Goal: Task Accomplishment & Management: Use online tool/utility

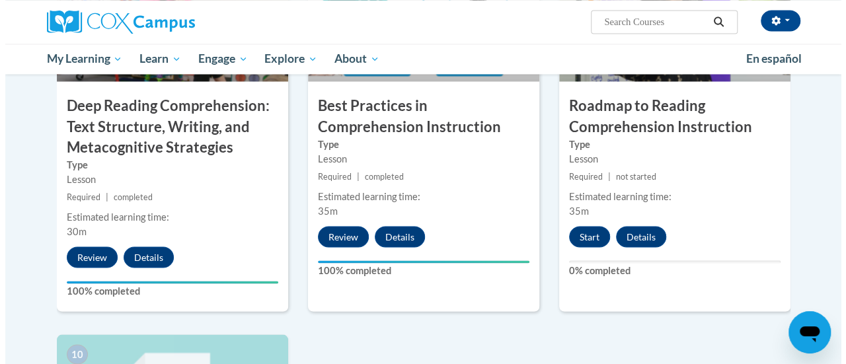
scroll to position [1121, 0]
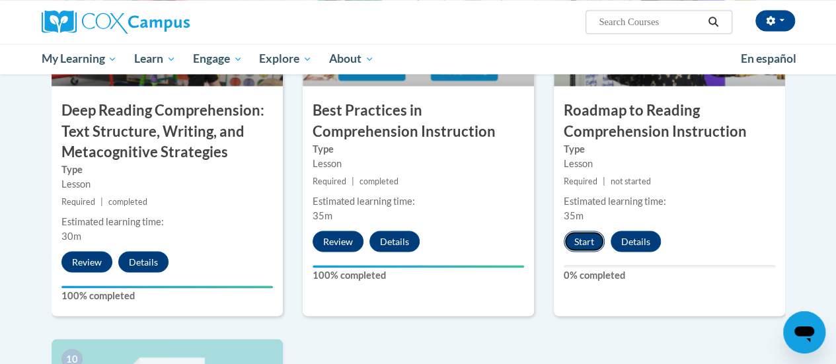
click at [587, 244] on button "Start" at bounding box center [584, 241] width 41 height 21
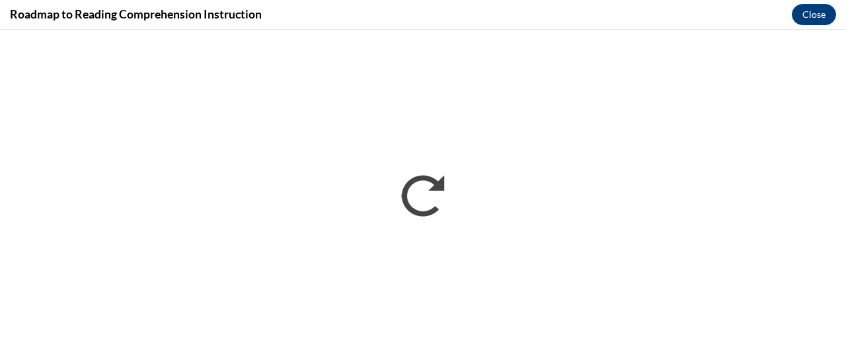
scroll to position [0, 0]
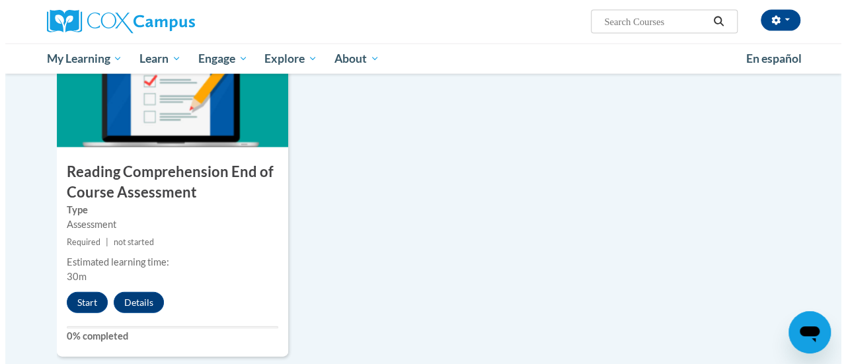
scroll to position [1446, 0]
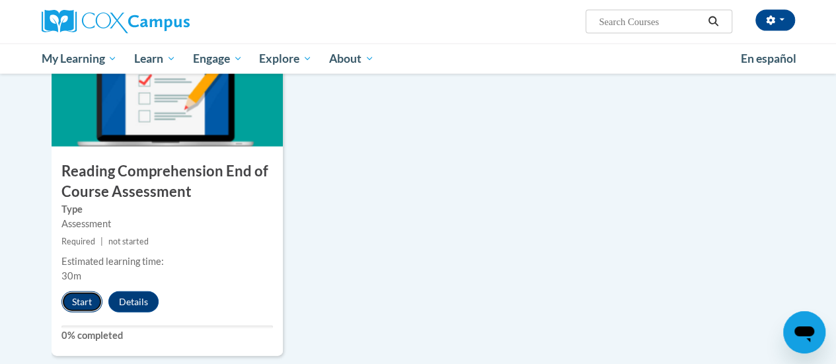
click at [70, 301] on button "Start" at bounding box center [81, 302] width 41 height 21
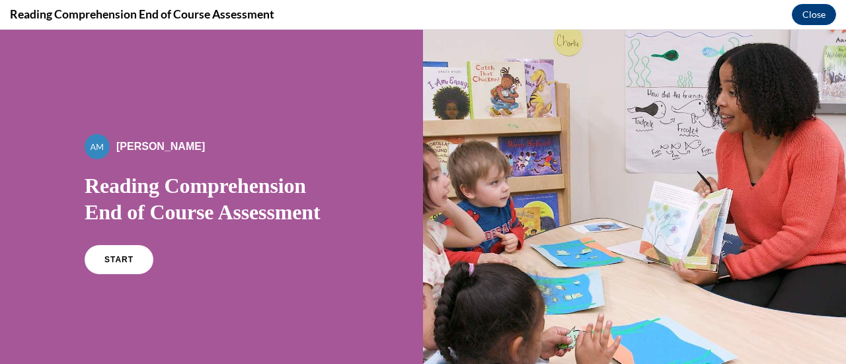
scroll to position [0, 0]
click at [96, 264] on link "START" at bounding box center [119, 260] width 72 height 30
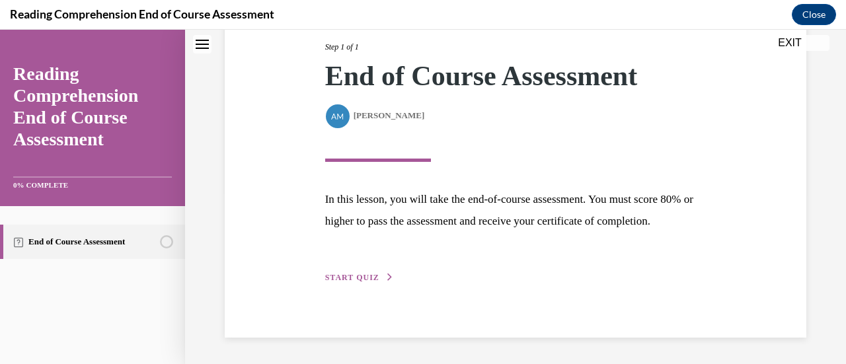
scroll to position [194, 0]
click at [352, 277] on span "START QUIZ" at bounding box center [352, 277] width 54 height 9
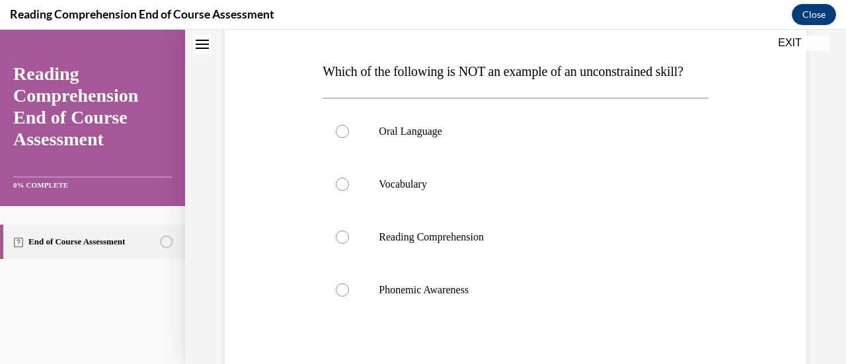
scroll to position [194, 0]
click at [344, 138] on div at bounding box center [342, 130] width 13 height 13
click at [344, 138] on input "Oral Language" at bounding box center [342, 130] width 13 height 13
radio input "true"
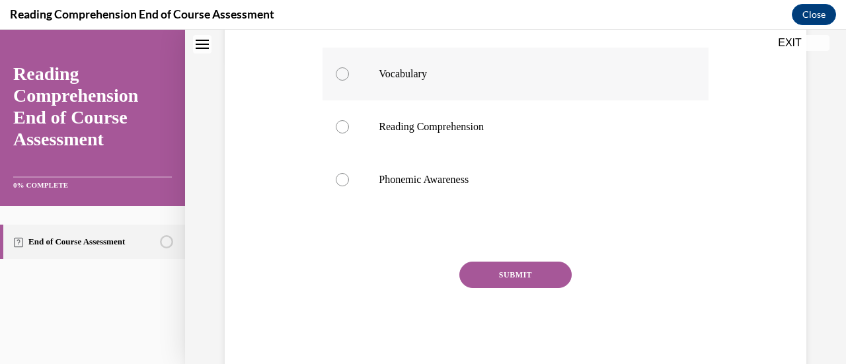
scroll to position [305, 0]
click at [488, 288] on button "SUBMIT" at bounding box center [515, 274] width 112 height 26
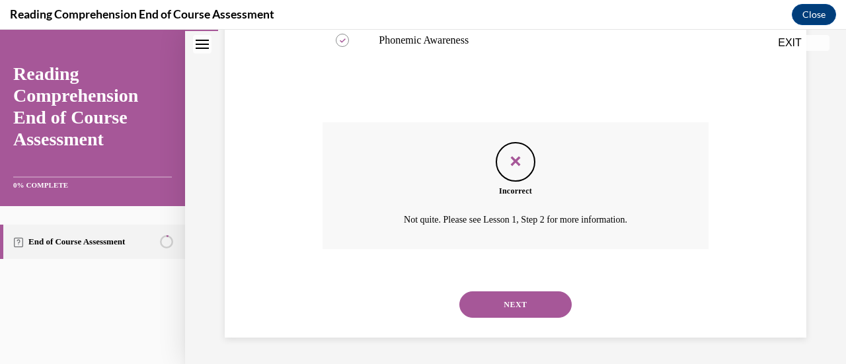
scroll to position [469, 0]
click at [483, 301] on button "NEXT" at bounding box center [515, 305] width 112 height 26
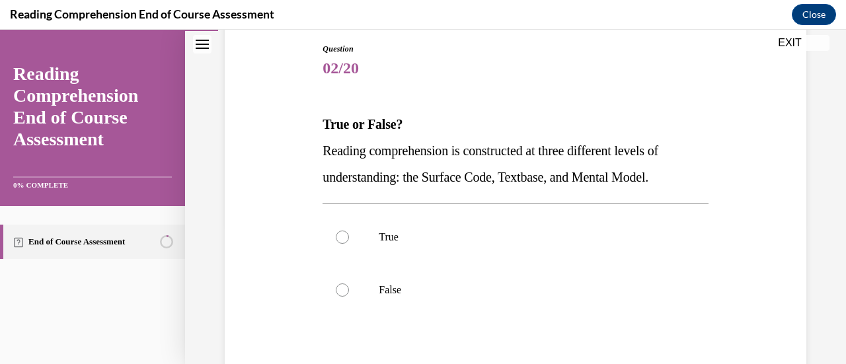
scroll to position [143, 0]
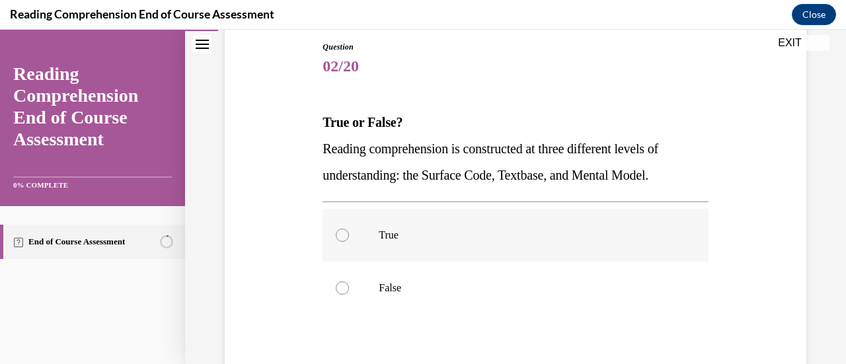
click at [344, 231] on div at bounding box center [342, 235] width 13 height 13
click at [344, 231] on input "True" at bounding box center [342, 235] width 13 height 13
radio input "true"
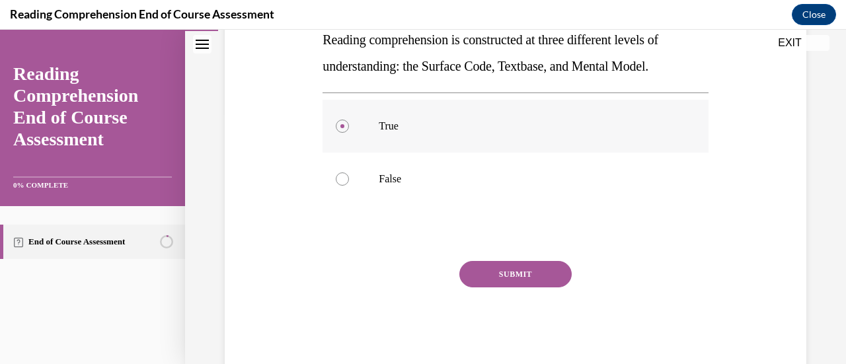
scroll to position [256, 0]
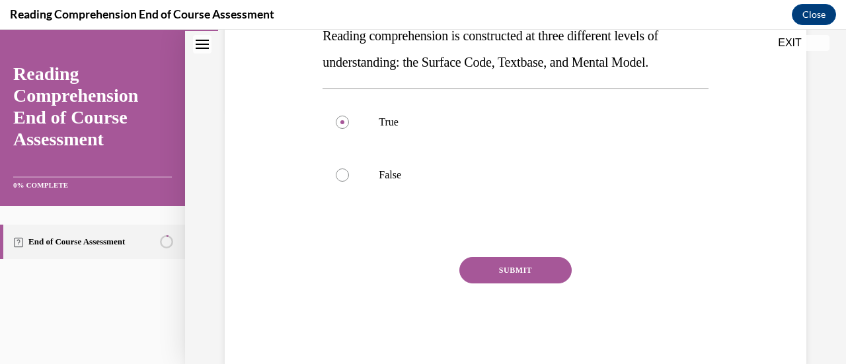
click at [468, 265] on button "SUBMIT" at bounding box center [515, 270] width 112 height 26
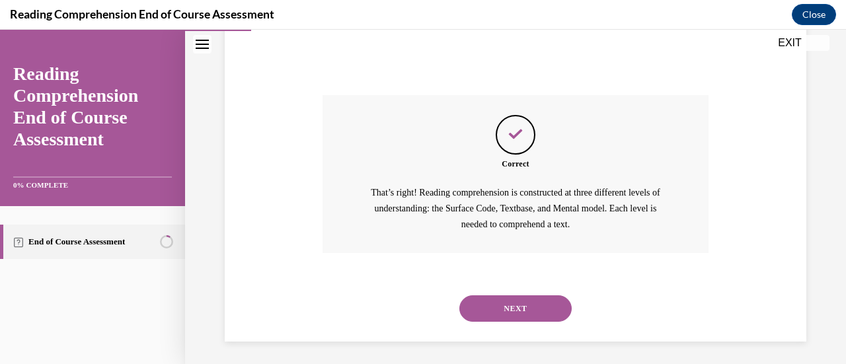
scroll to position [421, 0]
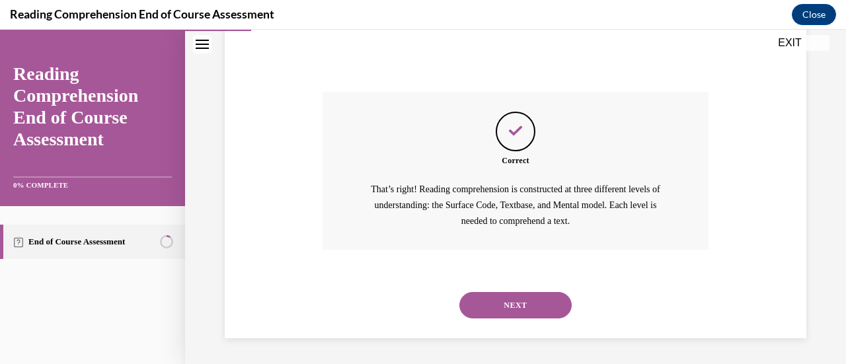
click at [471, 305] on button "NEXT" at bounding box center [515, 305] width 112 height 26
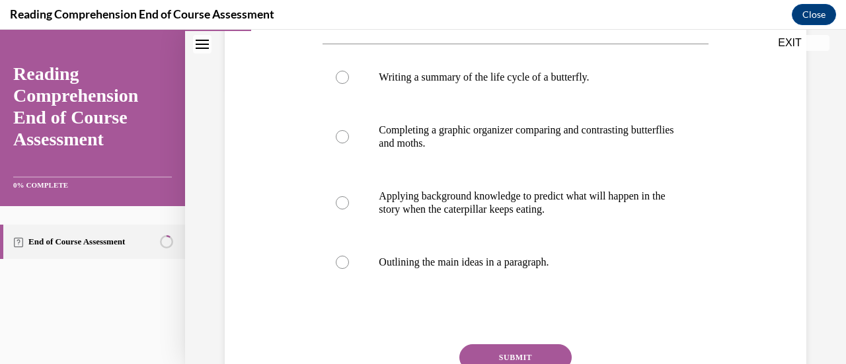
scroll to position [275, 0]
click at [340, 206] on div at bounding box center [342, 202] width 13 height 13
click at [340, 206] on input "Applying background knowledge to predict what will happen in the story when the…" at bounding box center [342, 202] width 13 height 13
radio input "true"
click at [502, 356] on button "SUBMIT" at bounding box center [515, 357] width 112 height 26
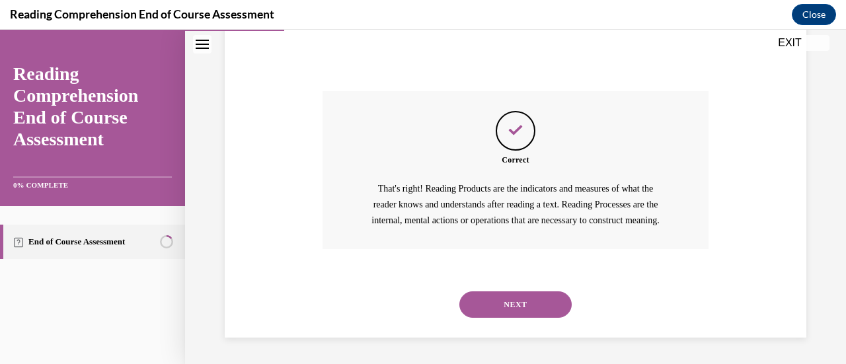
scroll to position [543, 0]
click at [481, 307] on button "NEXT" at bounding box center [515, 305] width 112 height 26
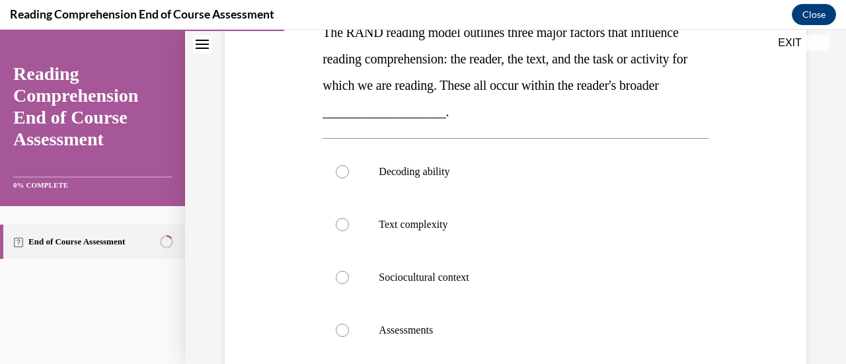
scroll to position [233, 0]
click at [465, 272] on p "Sociocultural context" at bounding box center [527, 276] width 296 height 13
click at [349, 272] on input "Sociocultural context" at bounding box center [342, 276] width 13 height 13
radio input "true"
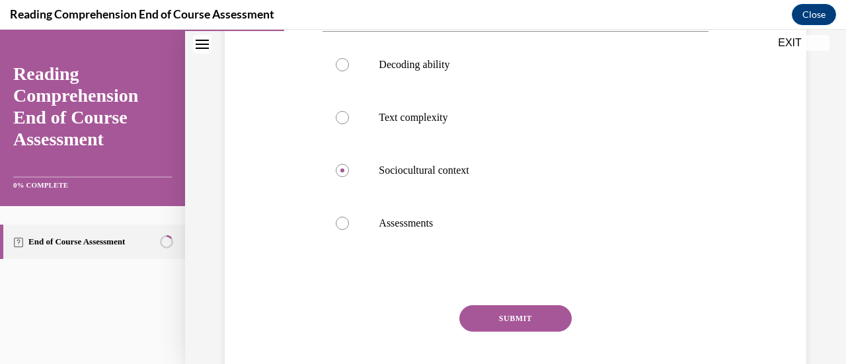
click at [497, 316] on button "SUBMIT" at bounding box center [515, 318] width 112 height 26
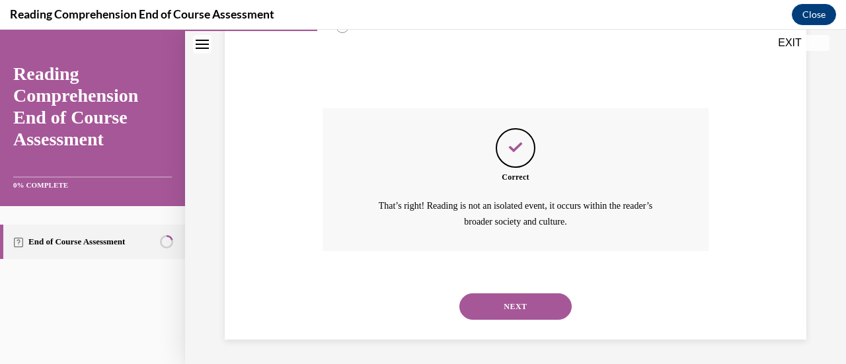
scroll to position [537, 0]
click at [502, 303] on button "NEXT" at bounding box center [515, 306] width 112 height 26
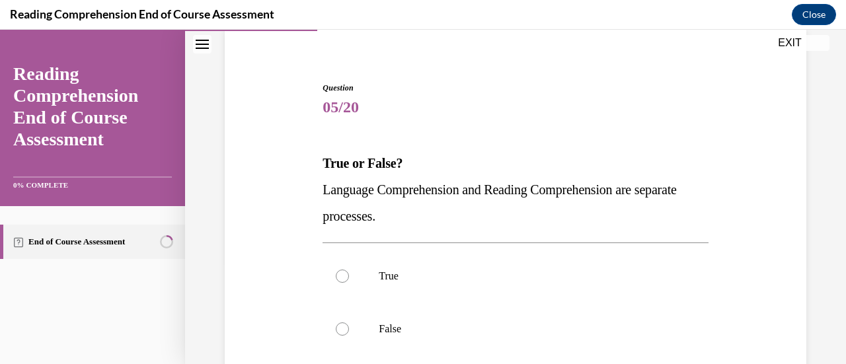
scroll to position [107, 0]
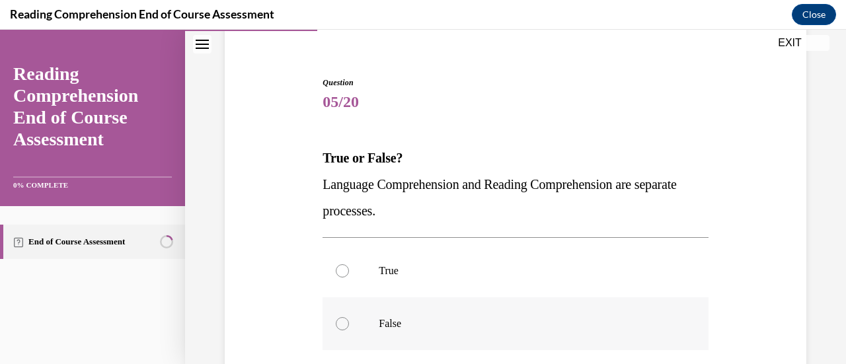
click at [387, 326] on p "False" at bounding box center [527, 323] width 296 height 13
click at [349, 326] on input "False" at bounding box center [342, 323] width 13 height 13
radio input "true"
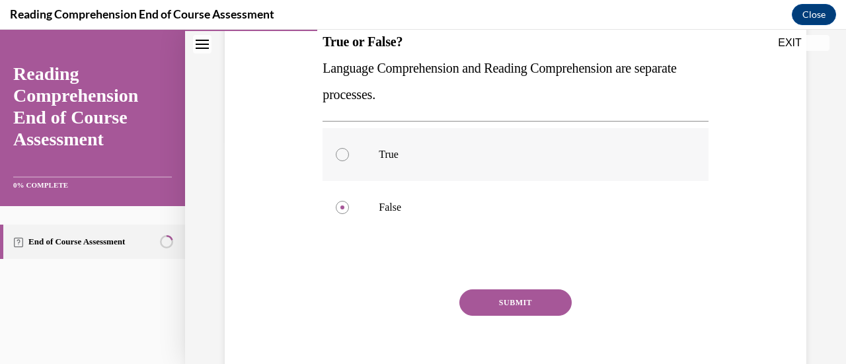
click at [495, 294] on button "SUBMIT" at bounding box center [515, 303] width 112 height 26
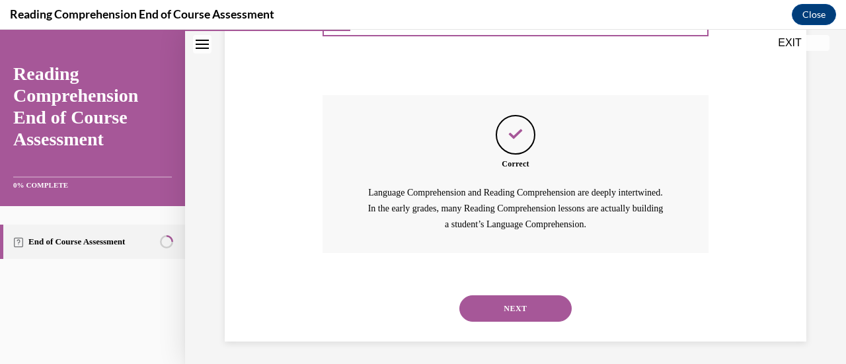
scroll to position [421, 0]
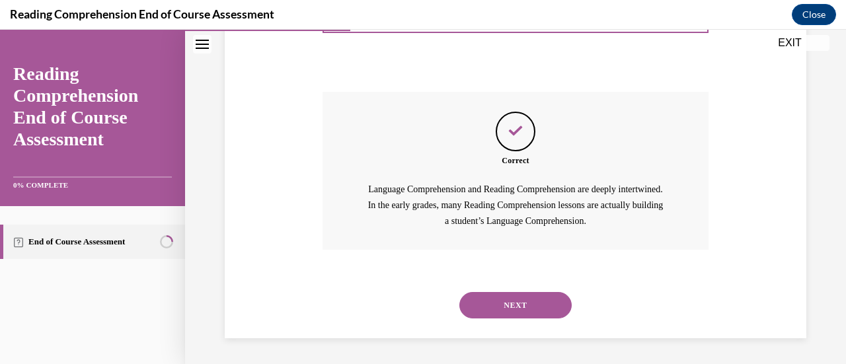
click at [493, 308] on button "NEXT" at bounding box center [515, 305] width 112 height 26
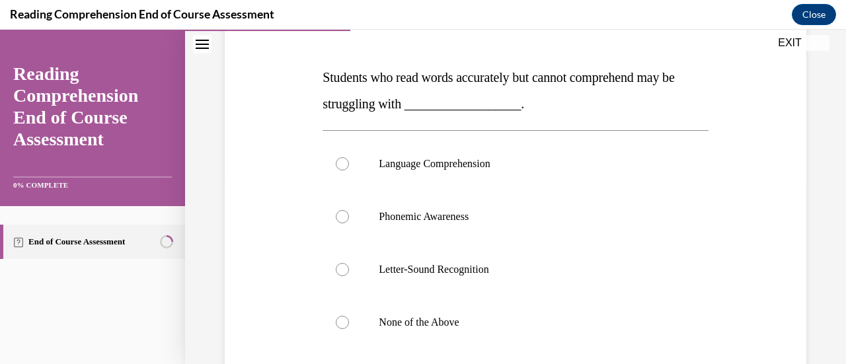
scroll to position [191, 0]
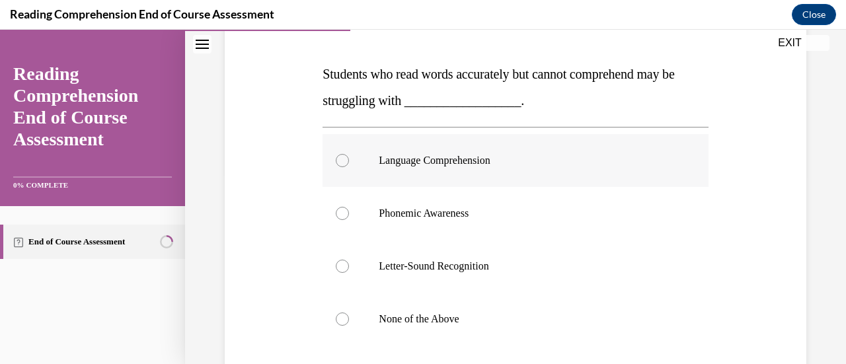
click at [468, 170] on label "Language Comprehension" at bounding box center [515, 160] width 385 height 53
click at [349, 167] on input "Language Comprehension" at bounding box center [342, 160] width 13 height 13
radio input "true"
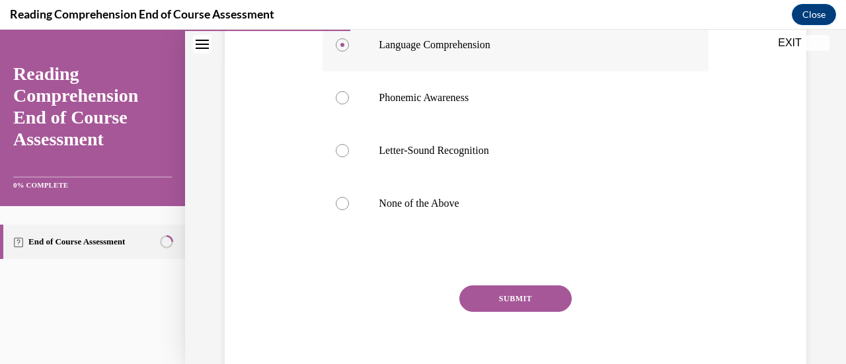
scroll to position [307, 0]
click at [481, 284] on div "Question 06/20 Students who read words accurately but cannot comprehend may be …" at bounding box center [515, 134] width 385 height 517
click at [481, 293] on button "SUBMIT" at bounding box center [515, 298] width 112 height 26
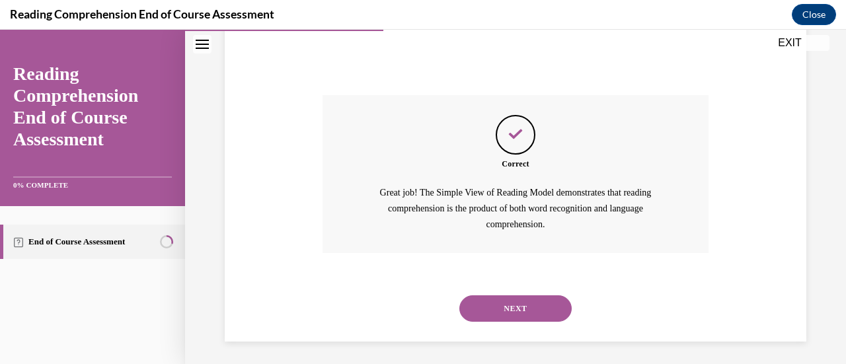
scroll to position [500, 0]
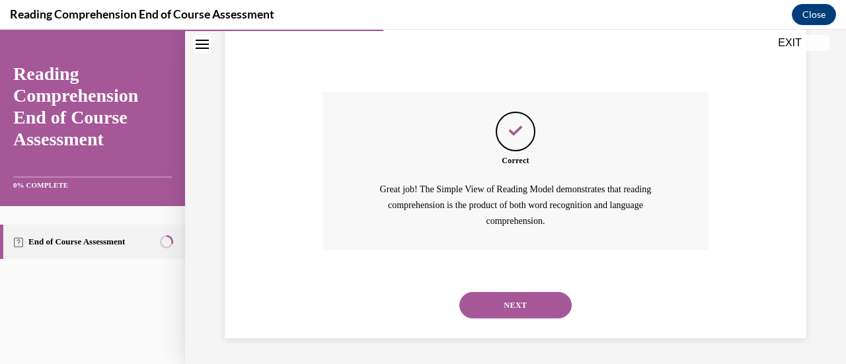
click at [502, 307] on button "NEXT" at bounding box center [515, 305] width 112 height 26
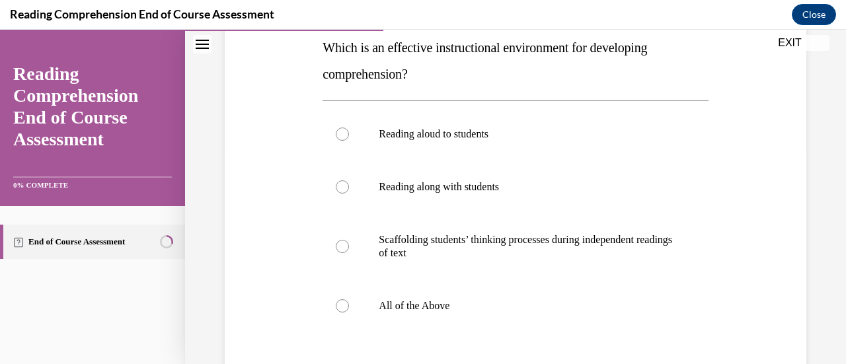
scroll to position [218, 0]
click at [502, 307] on p "All of the Above" at bounding box center [527, 305] width 296 height 13
click at [349, 307] on input "All of the Above" at bounding box center [342, 305] width 13 height 13
radio input "true"
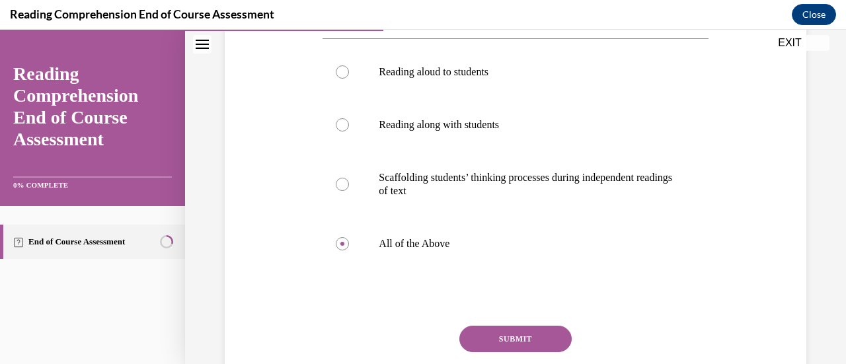
click at [489, 333] on button "SUBMIT" at bounding box center [515, 339] width 112 height 26
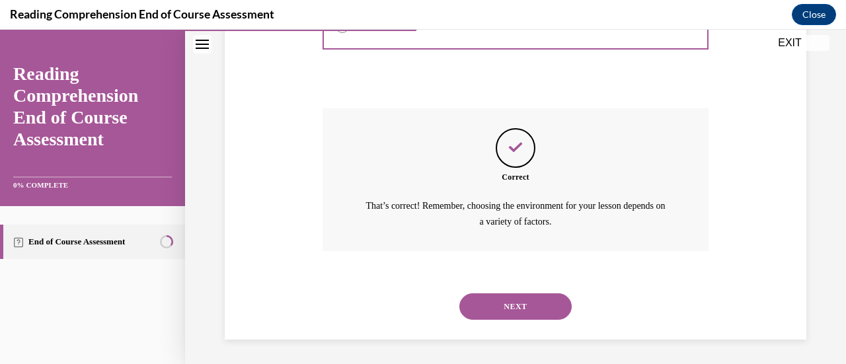
scroll to position [498, 0]
click at [488, 312] on button "NEXT" at bounding box center [515, 306] width 112 height 26
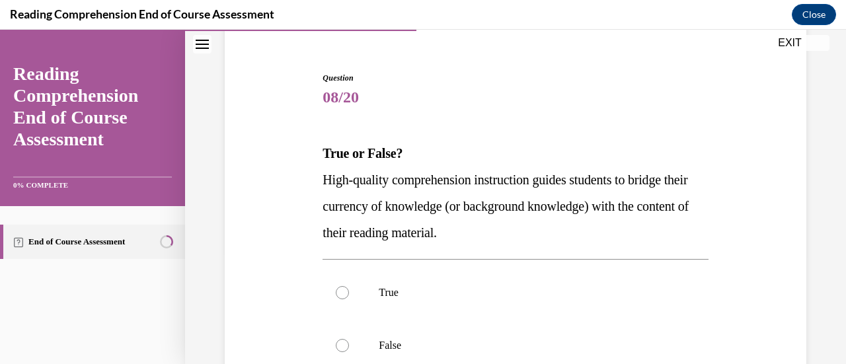
scroll to position [114, 0]
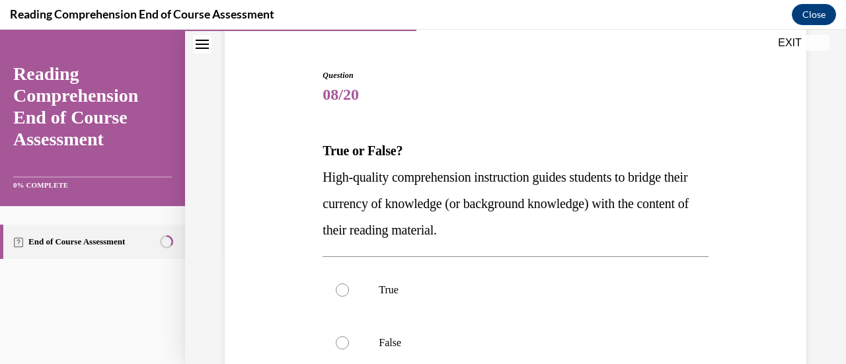
click at [488, 312] on label "True" at bounding box center [515, 290] width 385 height 53
click at [349, 297] on input "True" at bounding box center [342, 290] width 13 height 13
radio input "true"
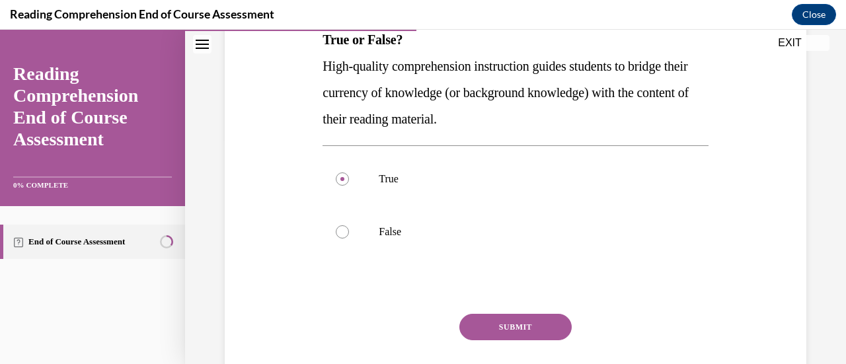
click at [483, 319] on button "SUBMIT" at bounding box center [515, 327] width 112 height 26
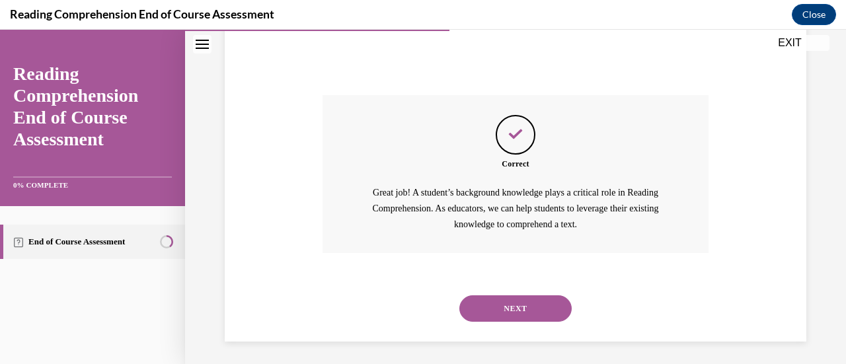
scroll to position [448, 0]
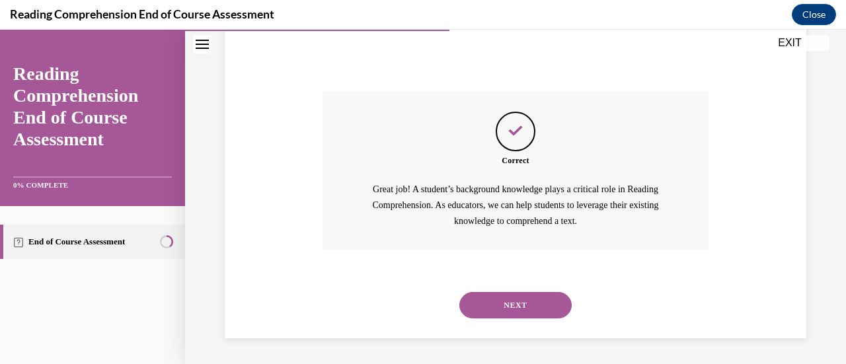
click at [480, 320] on div "NEXT" at bounding box center [515, 305] width 385 height 53
click at [481, 310] on button "NEXT" at bounding box center [515, 305] width 112 height 26
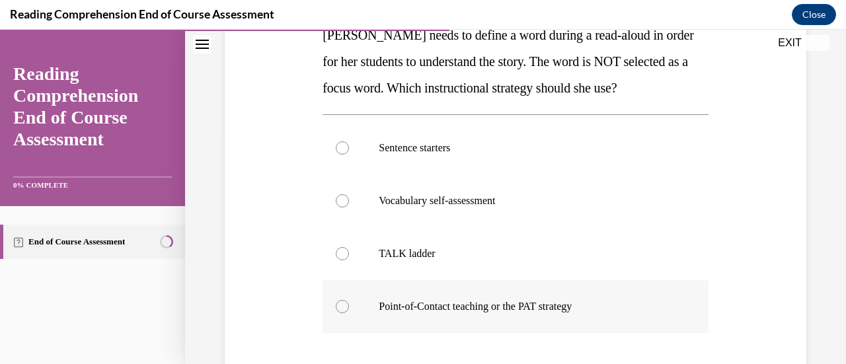
scroll to position [216, 0]
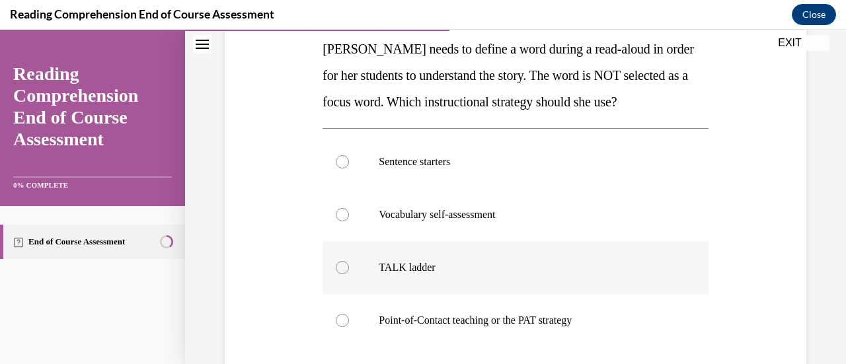
click at [479, 279] on label "TALK ladder" at bounding box center [515, 267] width 385 height 53
click at [349, 274] on input "TALK ladder" at bounding box center [342, 267] width 13 height 13
radio input "true"
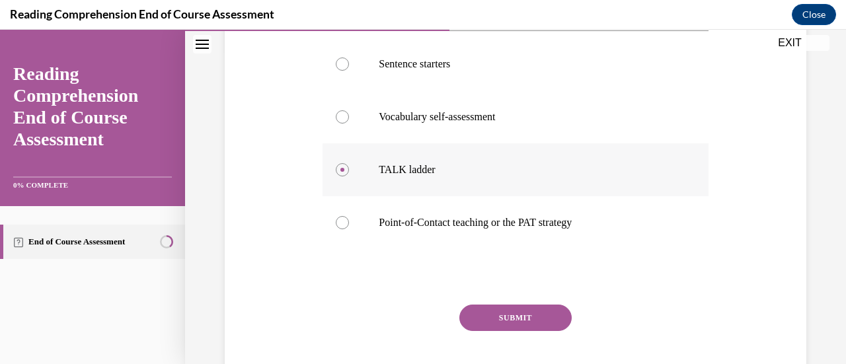
scroll to position [321, 0]
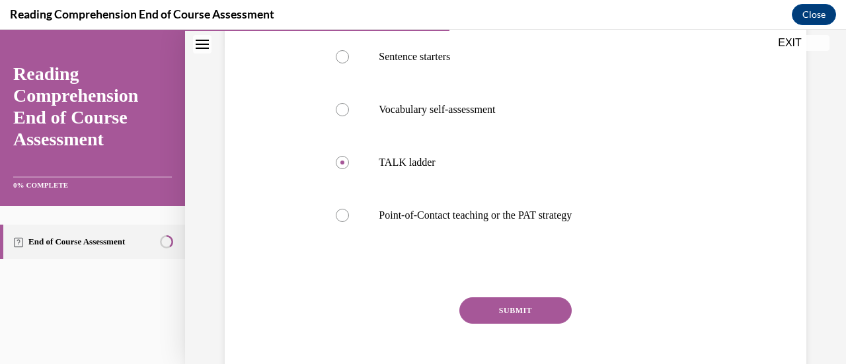
click at [474, 309] on button "SUBMIT" at bounding box center [515, 311] width 112 height 26
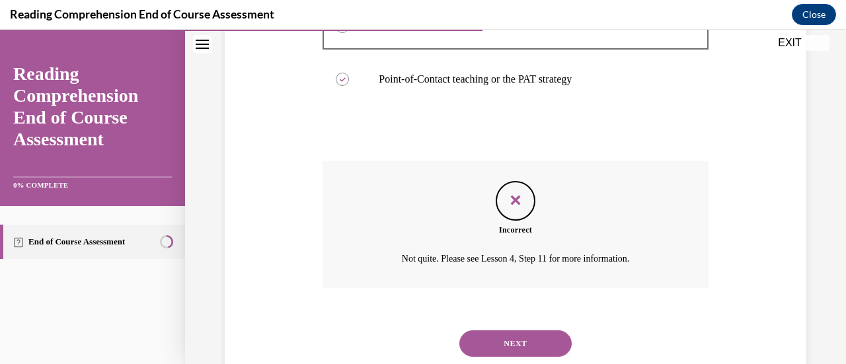
scroll to position [496, 0]
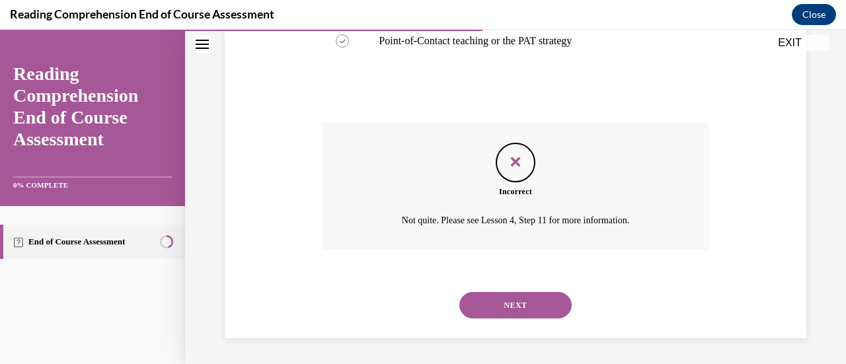
click at [483, 303] on button "NEXT" at bounding box center [515, 305] width 112 height 26
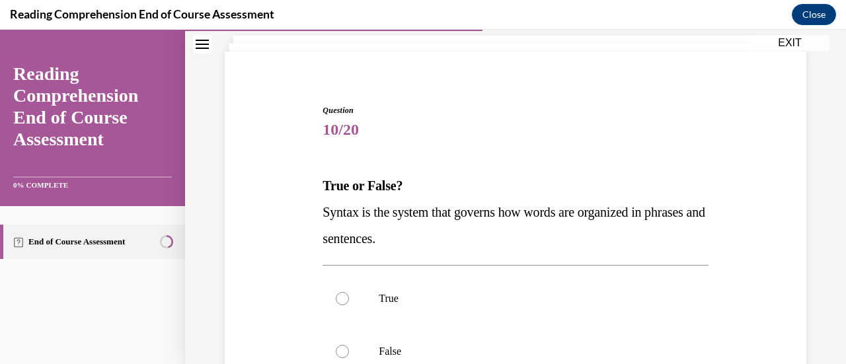
scroll to position [83, 0]
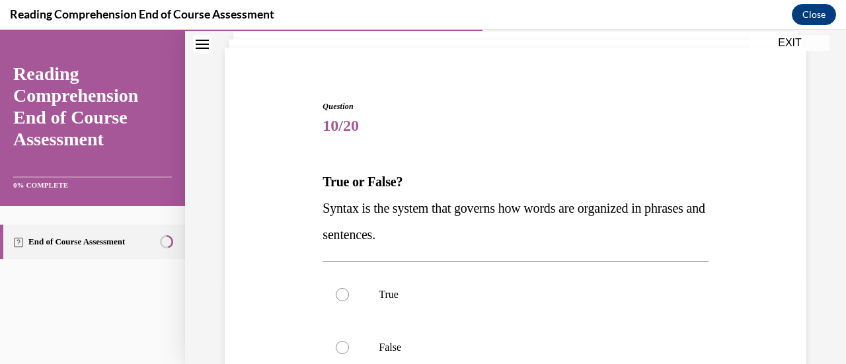
click at [483, 303] on label "True" at bounding box center [515, 294] width 385 height 53
click at [349, 301] on input "True" at bounding box center [342, 294] width 13 height 13
radio input "true"
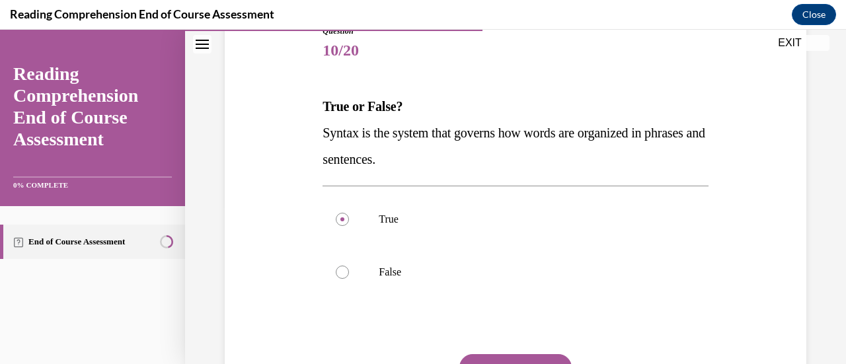
scroll to position [172, 0]
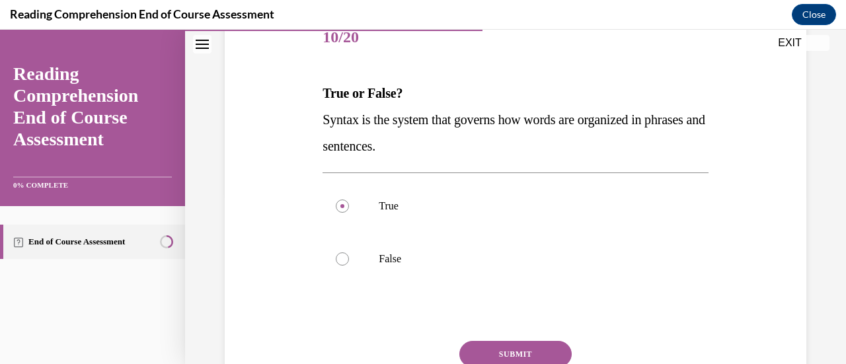
click at [468, 346] on button "SUBMIT" at bounding box center [515, 354] width 112 height 26
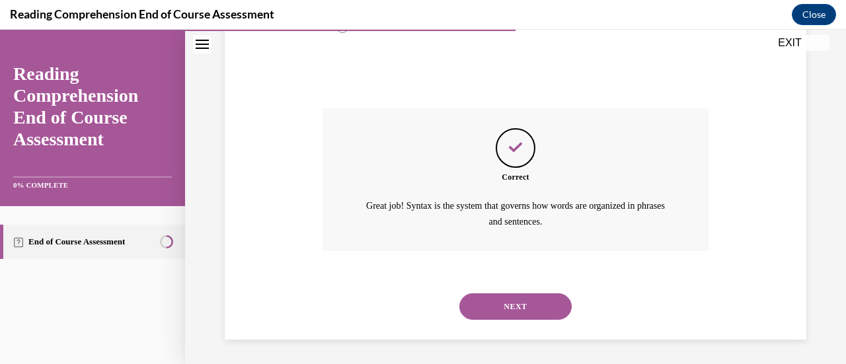
scroll to position [405, 0]
click at [500, 301] on button "NEXT" at bounding box center [515, 306] width 112 height 26
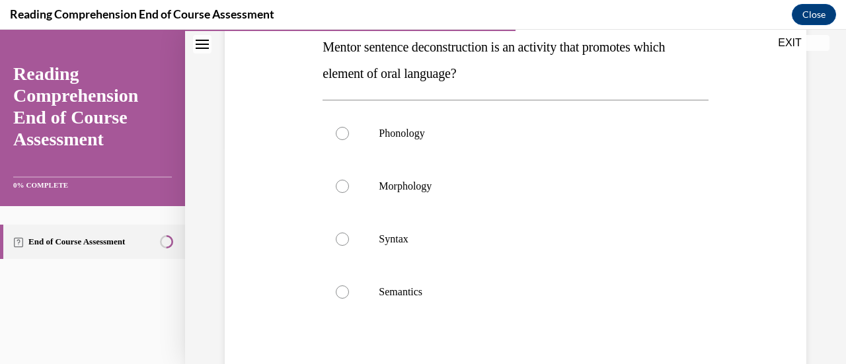
scroll to position [219, 0]
click at [500, 301] on label "Semantics" at bounding box center [515, 291] width 385 height 53
click at [349, 298] on input "Semantics" at bounding box center [342, 291] width 13 height 13
radio input "true"
click at [508, 251] on label "Syntax" at bounding box center [515, 238] width 385 height 53
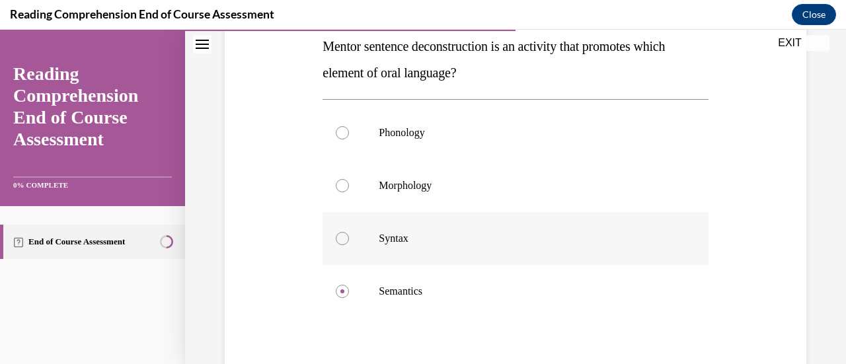
click at [349, 245] on input "Syntax" at bounding box center [342, 238] width 13 height 13
radio input "true"
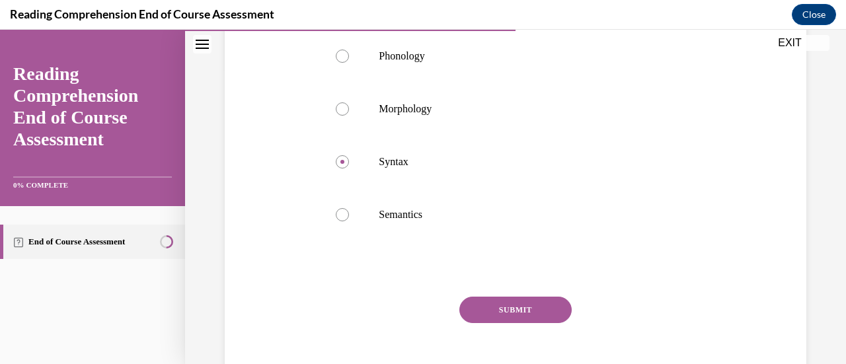
click at [488, 307] on button "SUBMIT" at bounding box center [515, 310] width 112 height 26
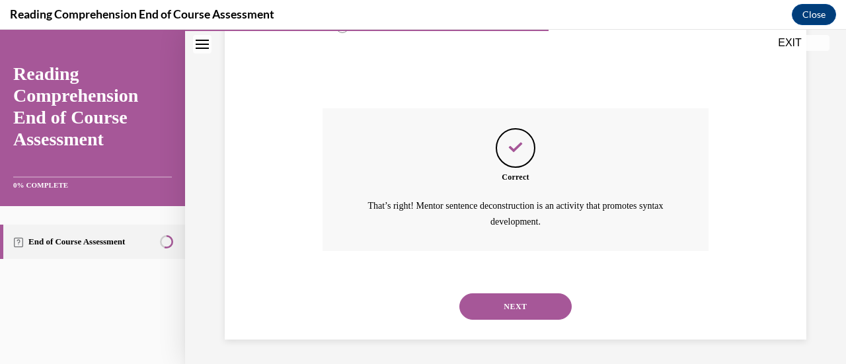
scroll to position [485, 0]
click at [488, 307] on button "NEXT" at bounding box center [515, 306] width 112 height 26
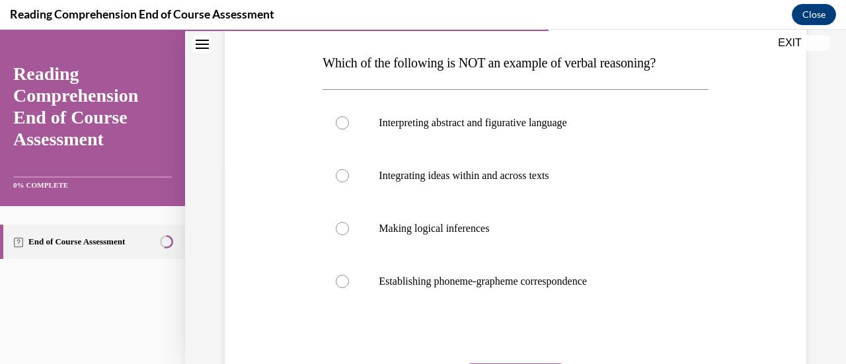
scroll to position [203, 0]
click at [490, 293] on label "Establishing phoneme-grapheme correspondence" at bounding box center [515, 281] width 385 height 53
click at [349, 288] on input "Establishing phoneme-grapheme correspondence" at bounding box center [342, 280] width 13 height 13
radio input "true"
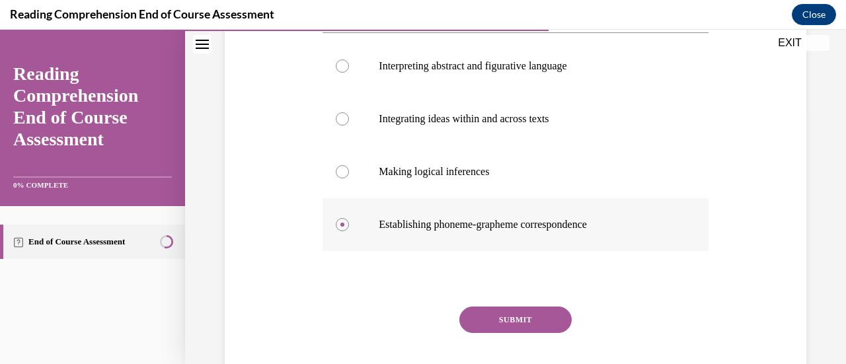
scroll to position [263, 0]
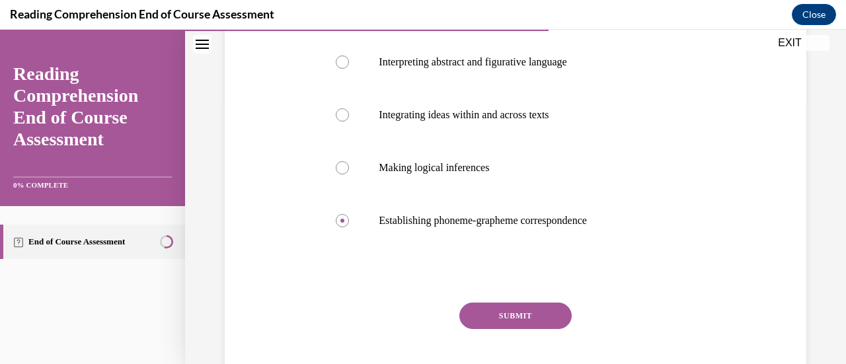
click at [481, 310] on button "SUBMIT" at bounding box center [515, 316] width 112 height 26
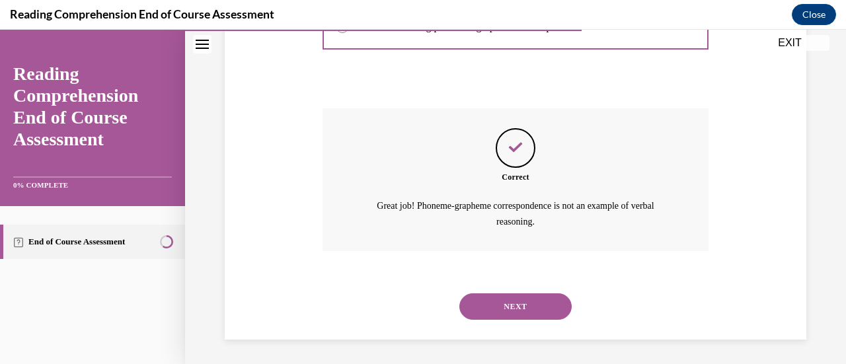
scroll to position [458, 0]
click at [481, 310] on button "NEXT" at bounding box center [515, 306] width 112 height 26
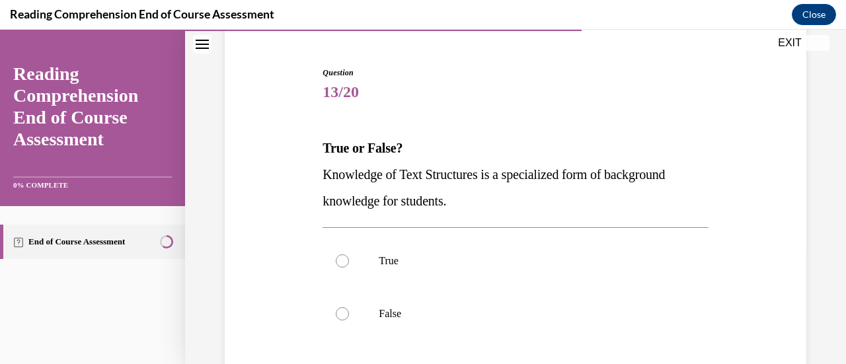
scroll to position [119, 0]
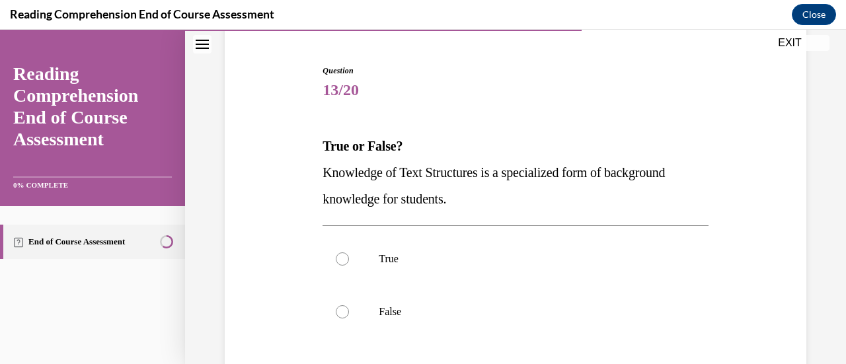
click at [481, 310] on p "False" at bounding box center [527, 311] width 296 height 13
click at [349, 310] on input "False" at bounding box center [342, 311] width 13 height 13
radio input "true"
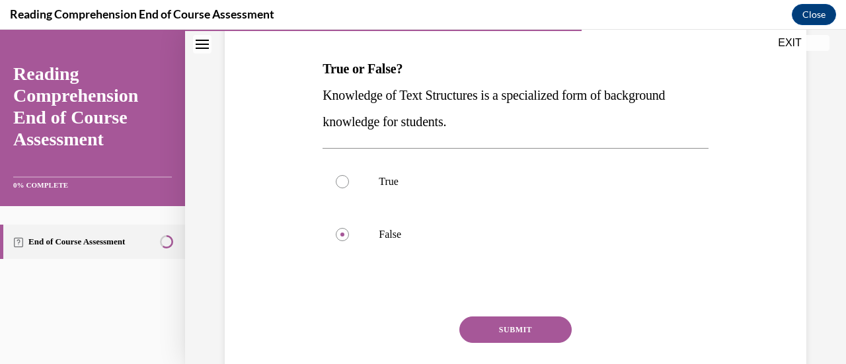
scroll to position [201, 0]
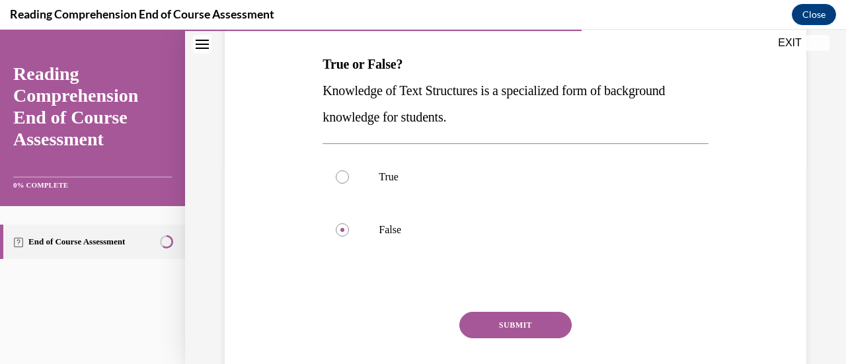
click at [478, 318] on button "SUBMIT" at bounding box center [515, 325] width 112 height 26
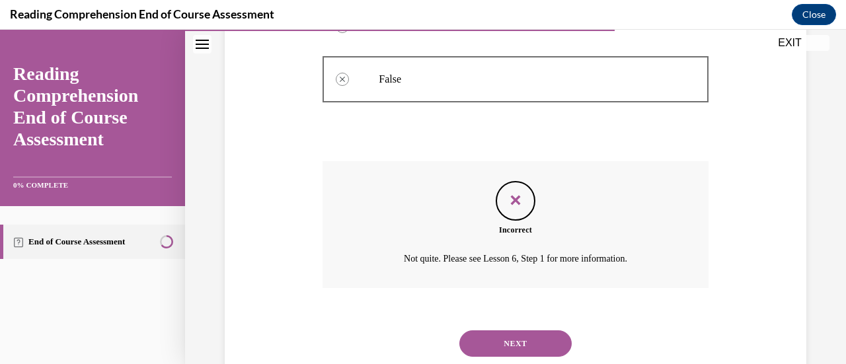
scroll to position [390, 0]
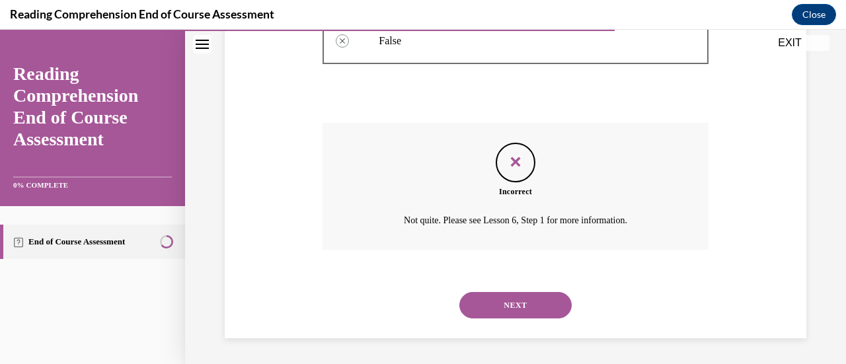
click at [500, 300] on button "NEXT" at bounding box center [515, 305] width 112 height 26
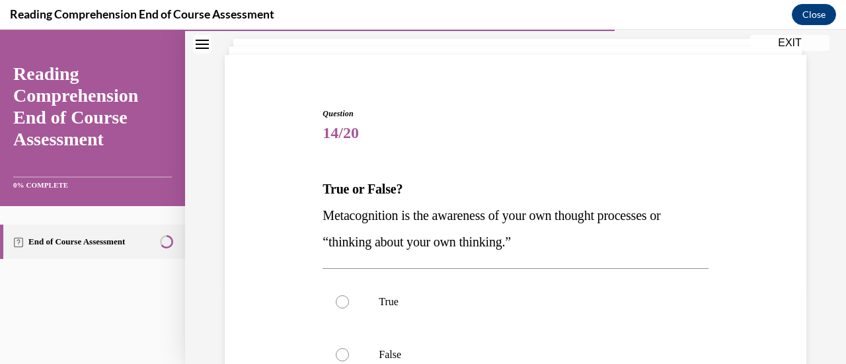
scroll to position [77, 0]
click at [500, 300] on p "True" at bounding box center [527, 301] width 296 height 13
click at [349, 300] on input "True" at bounding box center [342, 301] width 13 height 13
radio input "true"
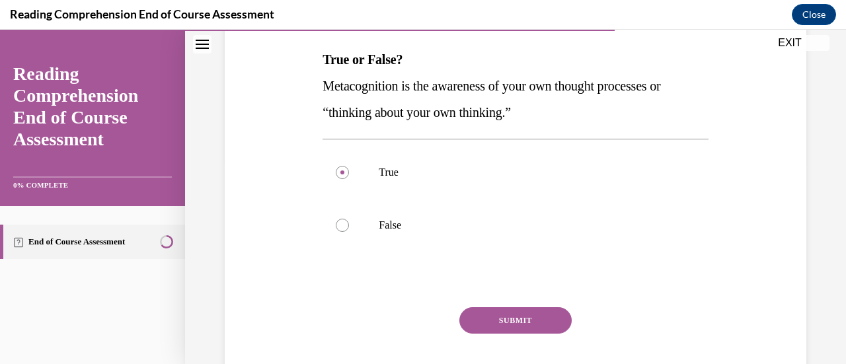
scroll to position [211, 0]
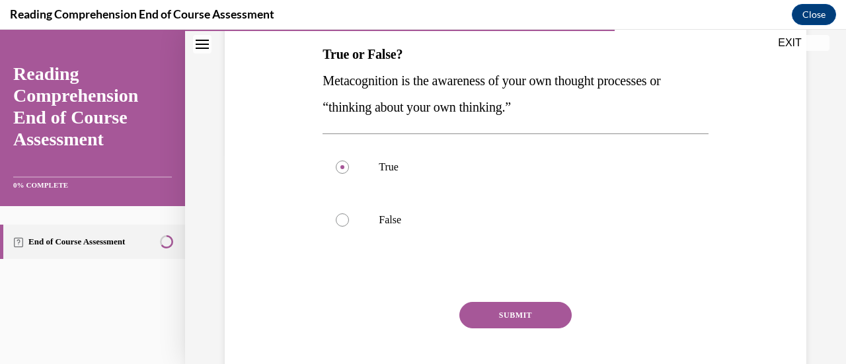
click at [495, 313] on button "SUBMIT" at bounding box center [515, 315] width 112 height 26
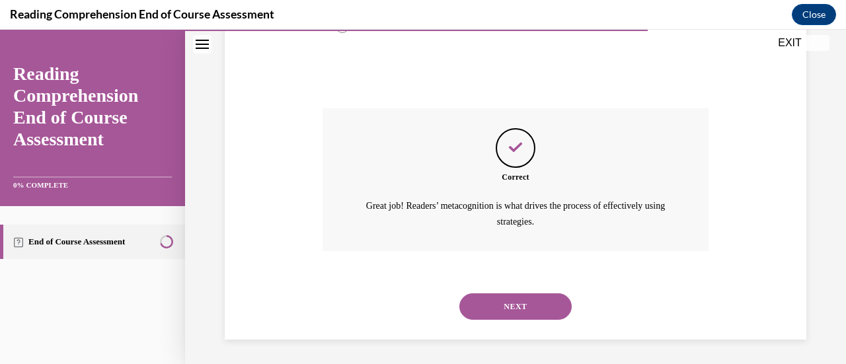
scroll to position [405, 0]
click at [495, 313] on button "NEXT" at bounding box center [515, 306] width 112 height 26
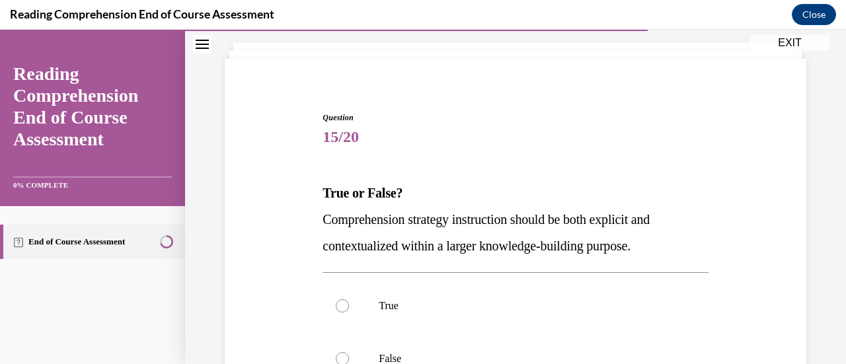
scroll to position [73, 0]
click at [495, 313] on label "True" at bounding box center [515, 305] width 385 height 53
click at [349, 312] on input "True" at bounding box center [342, 305] width 13 height 13
radio input "true"
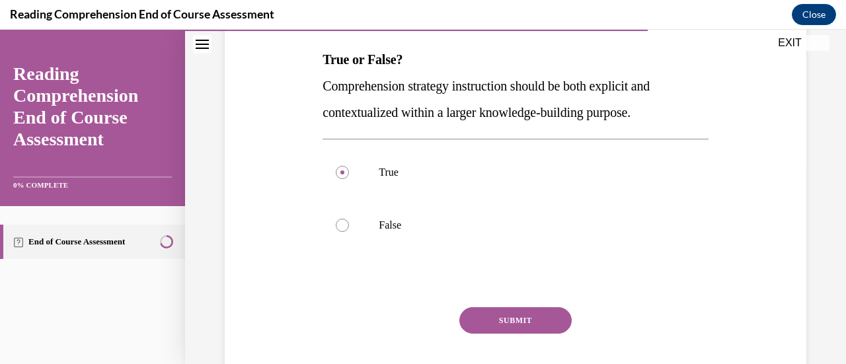
click at [495, 313] on button "SUBMIT" at bounding box center [515, 320] width 112 height 26
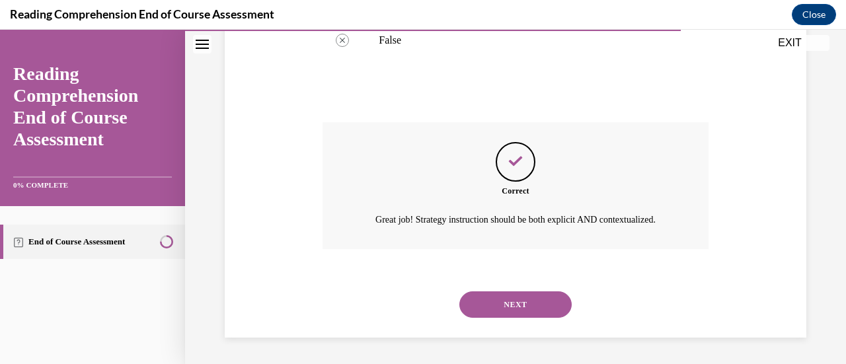
scroll to position [405, 0]
click at [495, 313] on button "NEXT" at bounding box center [515, 305] width 112 height 26
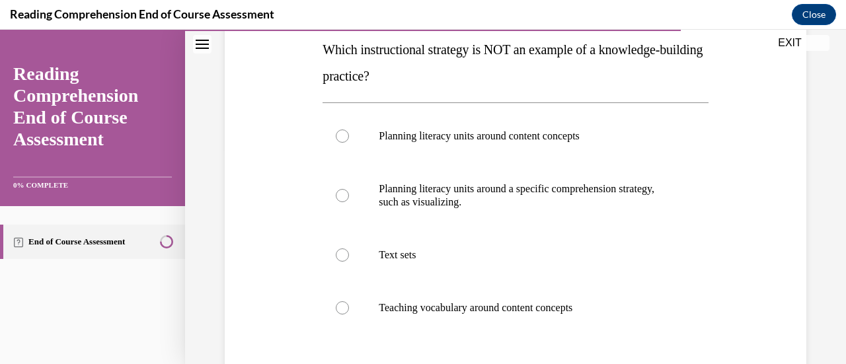
scroll to position [215, 0]
click at [541, 139] on p "Planning literacy units around content concepts" at bounding box center [527, 136] width 296 height 13
click at [349, 139] on input "Planning literacy units around content concepts" at bounding box center [342, 136] width 13 height 13
radio input "true"
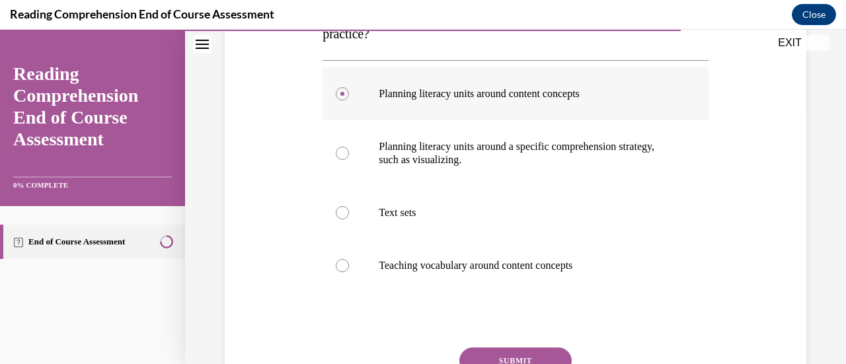
scroll to position [376, 0]
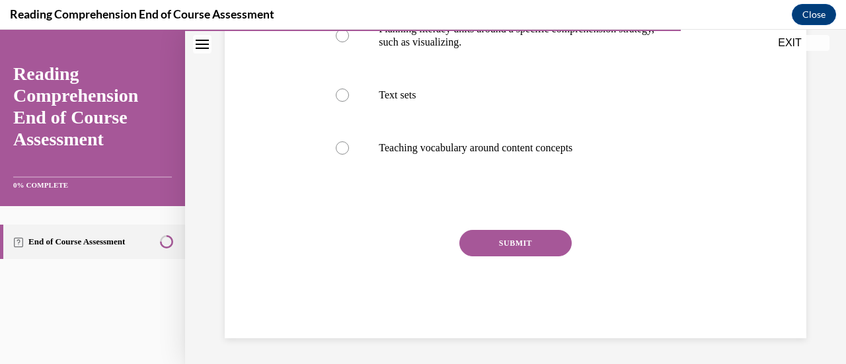
click at [492, 241] on button "SUBMIT" at bounding box center [515, 243] width 112 height 26
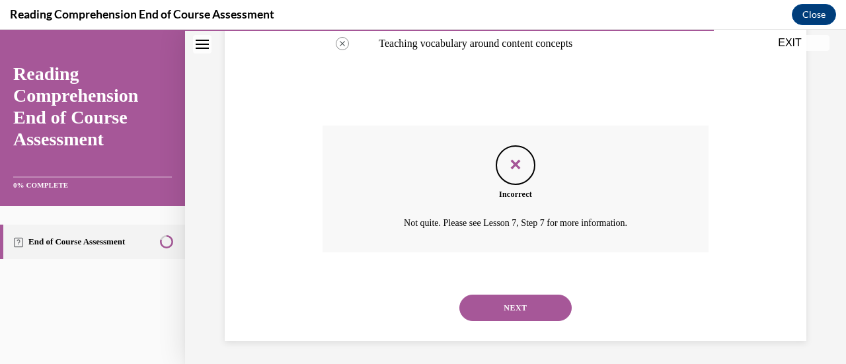
scroll to position [483, 0]
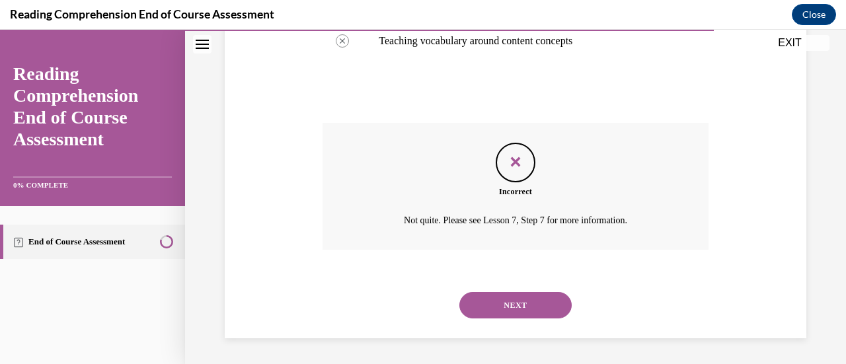
click at [477, 302] on button "NEXT" at bounding box center [515, 305] width 112 height 26
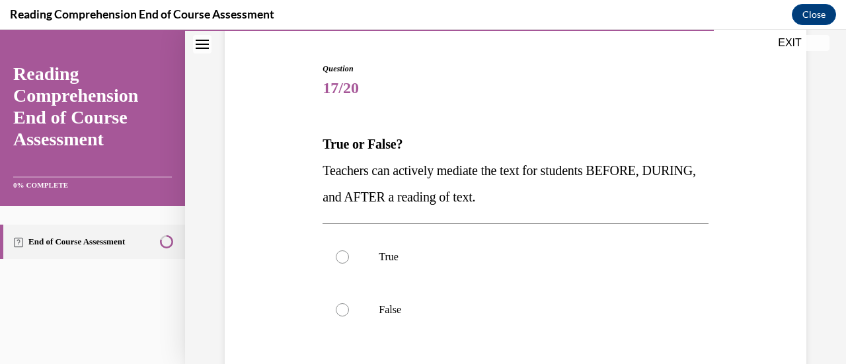
scroll to position [122, 0]
click at [497, 277] on label "True" at bounding box center [515, 255] width 385 height 53
click at [349, 262] on input "True" at bounding box center [342, 255] width 13 height 13
radio input "true"
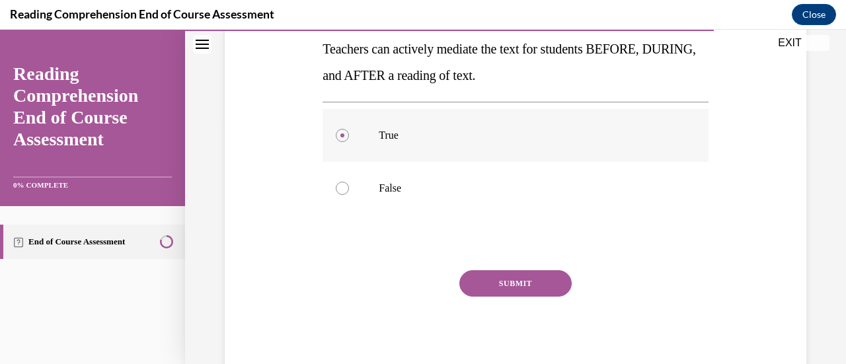
click at [497, 277] on button "SUBMIT" at bounding box center [515, 283] width 112 height 26
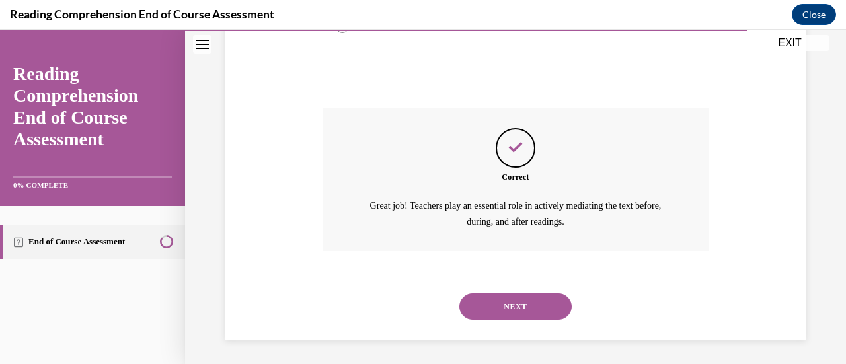
scroll to position [405, 0]
click at [472, 319] on div "NEXT" at bounding box center [515, 306] width 385 height 53
click at [483, 309] on button "NEXT" at bounding box center [515, 306] width 112 height 26
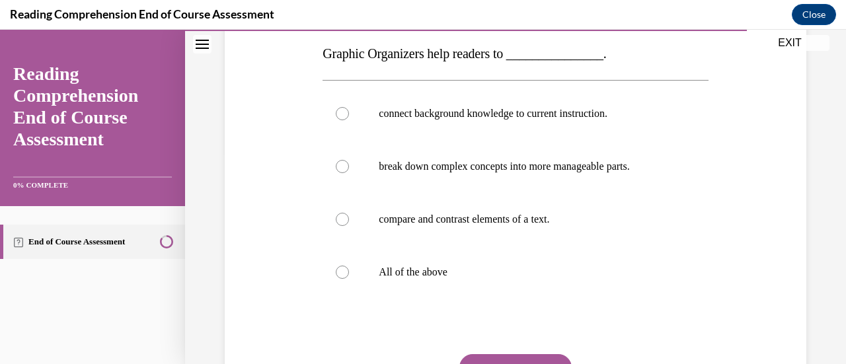
scroll to position [213, 0]
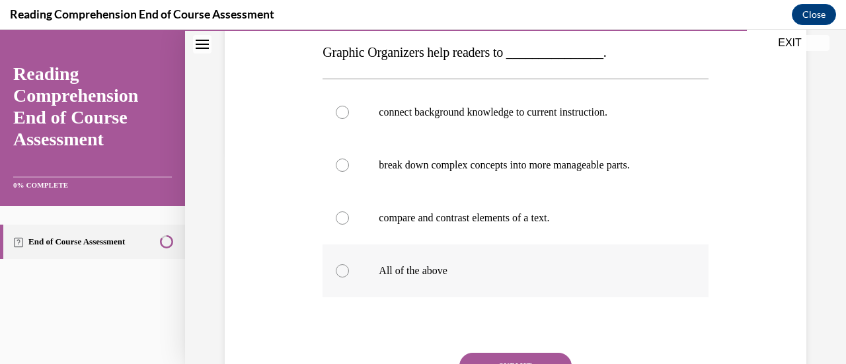
click at [495, 288] on label "All of the above" at bounding box center [515, 271] width 385 height 53
click at [349, 278] on input "All of the above" at bounding box center [342, 270] width 13 height 13
radio input "true"
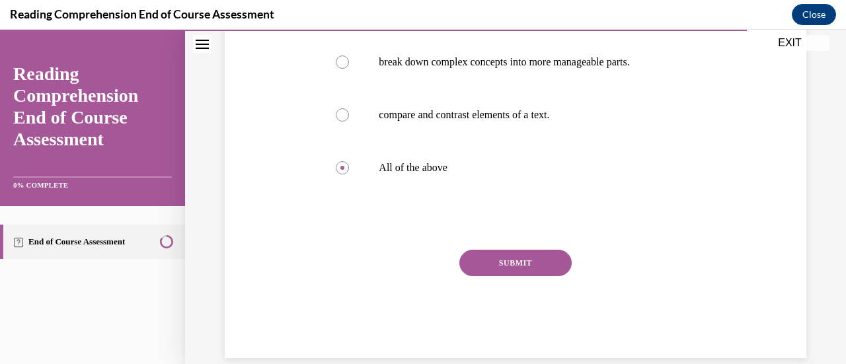
click at [499, 262] on button "SUBMIT" at bounding box center [515, 263] width 112 height 26
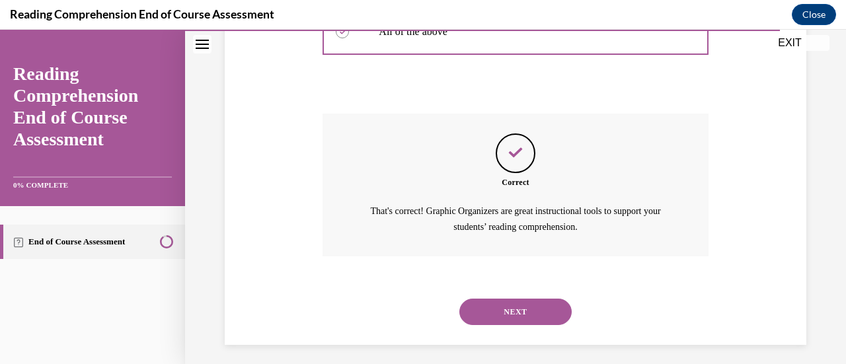
scroll to position [458, 0]
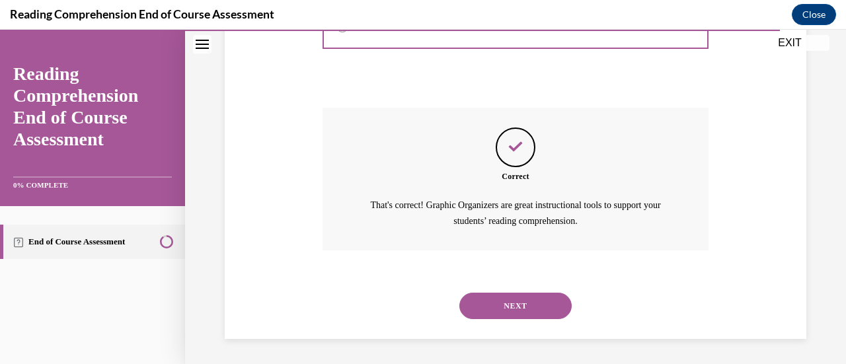
click at [477, 306] on button "NEXT" at bounding box center [515, 306] width 112 height 26
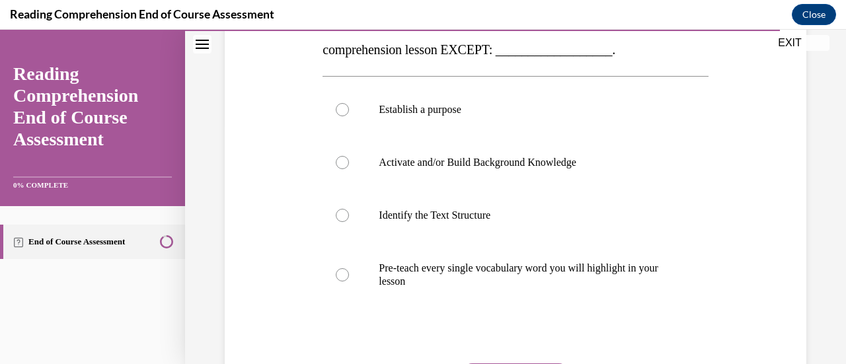
scroll to position [243, 0]
click at [477, 306] on label "Pre-teach every single vocabulary word you will highlight in your lesson" at bounding box center [515, 274] width 385 height 66
click at [349, 281] on input "Pre-teach every single vocabulary word you will highlight in your lesson" at bounding box center [342, 274] width 13 height 13
radio input "true"
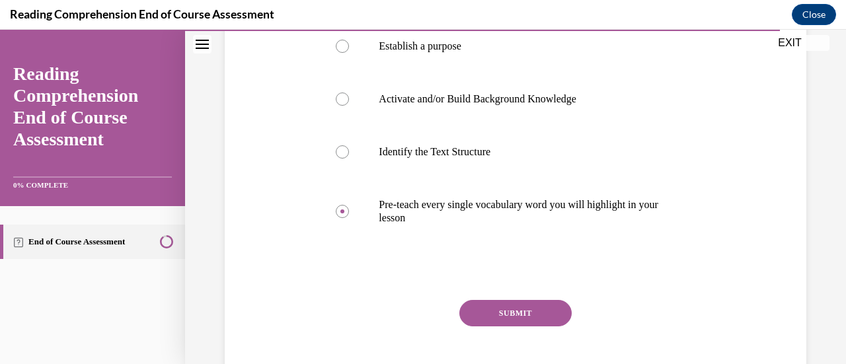
click at [477, 306] on button "SUBMIT" at bounding box center [515, 313] width 112 height 26
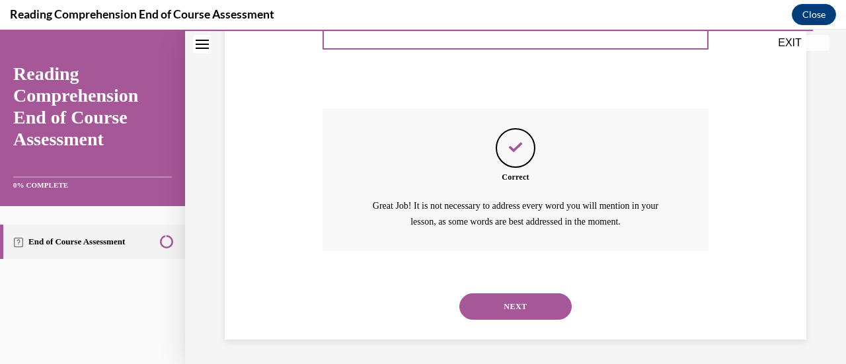
scroll to position [498, 0]
click at [477, 306] on button "NEXT" at bounding box center [515, 306] width 112 height 26
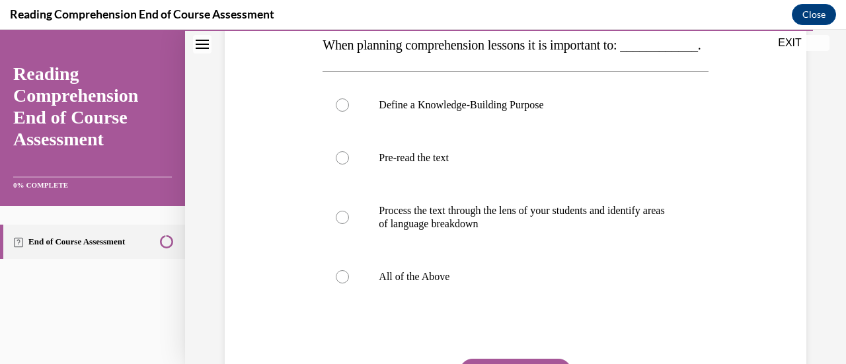
scroll to position [226, 0]
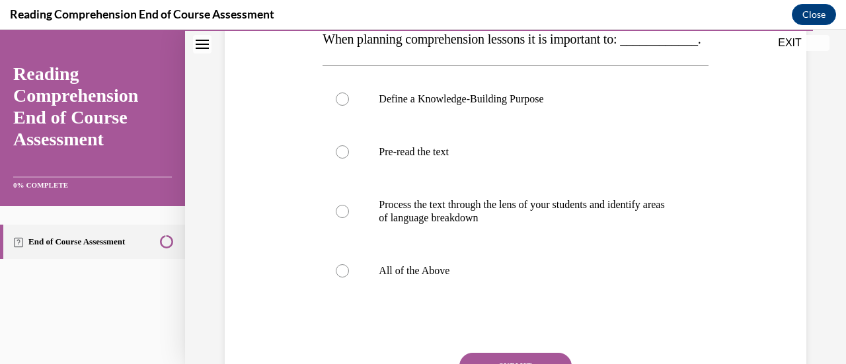
click at [477, 298] on label "All of the Above" at bounding box center [515, 271] width 385 height 53
click at [349, 278] on input "All of the Above" at bounding box center [342, 270] width 13 height 13
radio input "true"
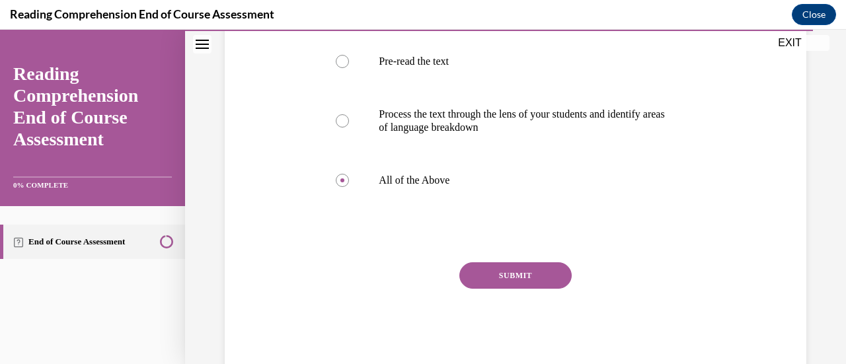
scroll to position [330, 0]
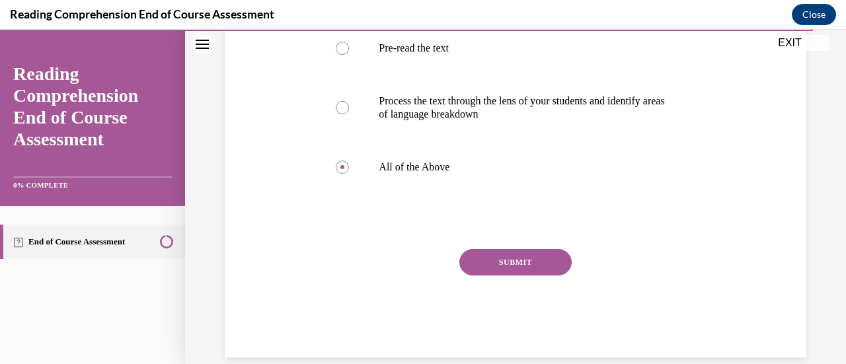
click at [480, 276] on button "SUBMIT" at bounding box center [515, 262] width 112 height 26
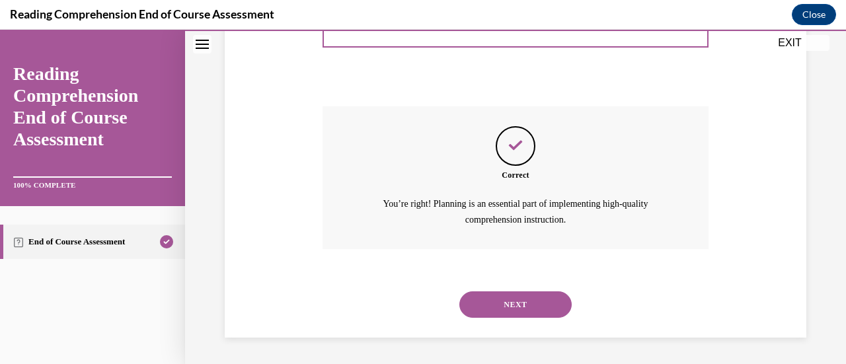
scroll to position [498, 0]
click at [480, 297] on button "NEXT" at bounding box center [515, 305] width 112 height 26
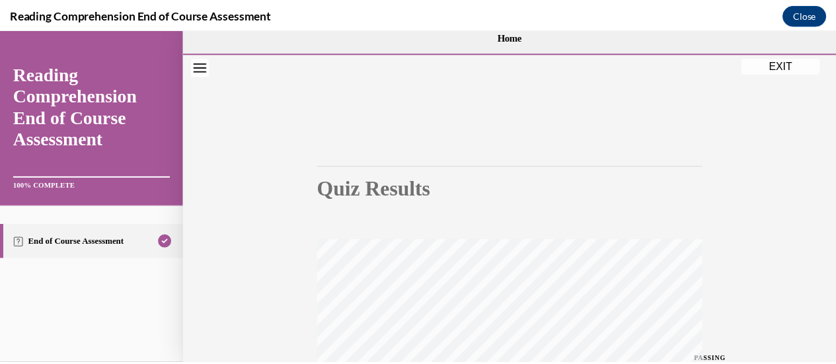
scroll to position [13, 0]
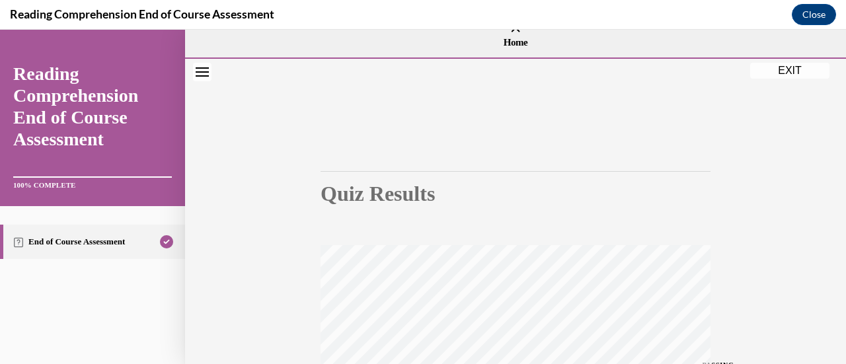
click at [759, 70] on button "EXIT" at bounding box center [789, 71] width 79 height 16
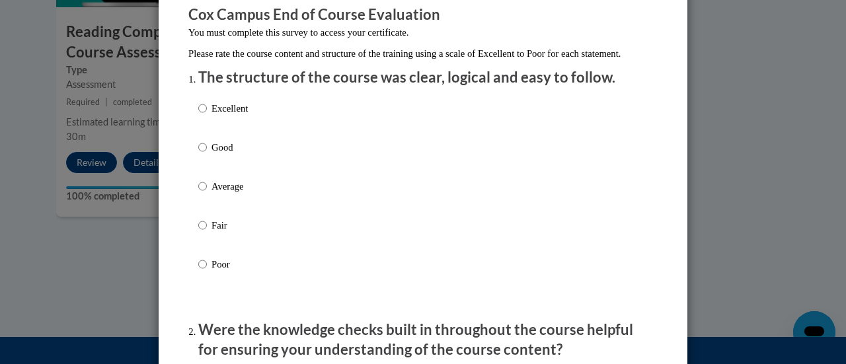
scroll to position [118, 0]
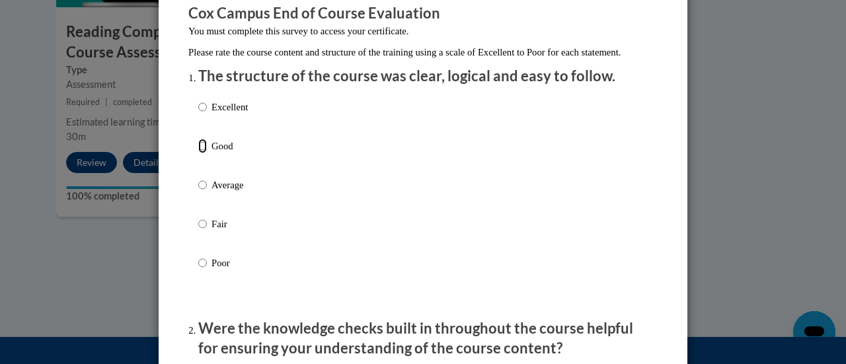
click at [198, 153] on input "Good" at bounding box center [202, 146] width 9 height 15
radio input "true"
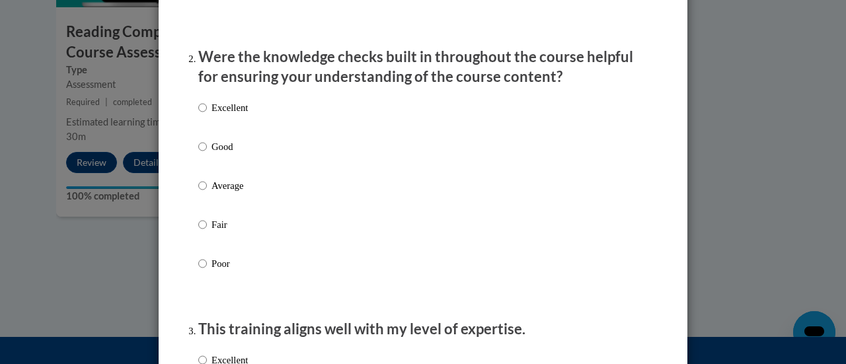
scroll to position [394, 0]
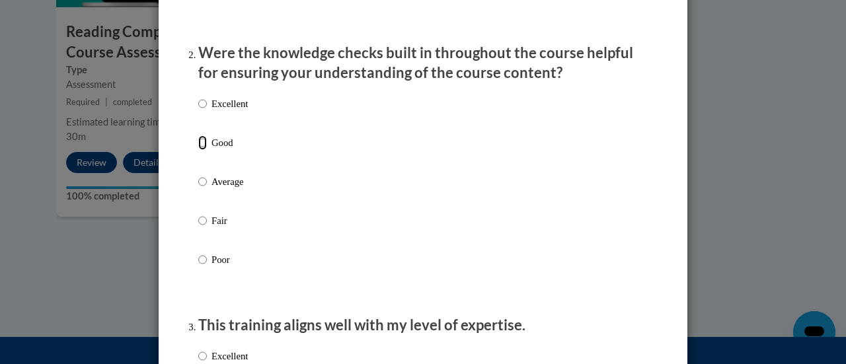
click at [199, 150] on input "Good" at bounding box center [202, 143] width 9 height 15
radio input "true"
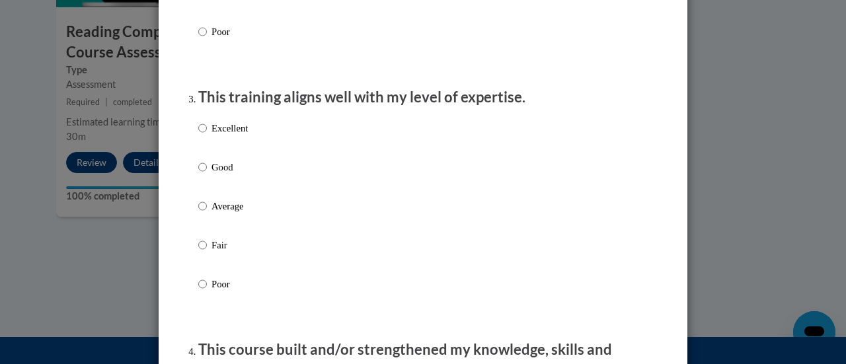
scroll to position [628, 0]
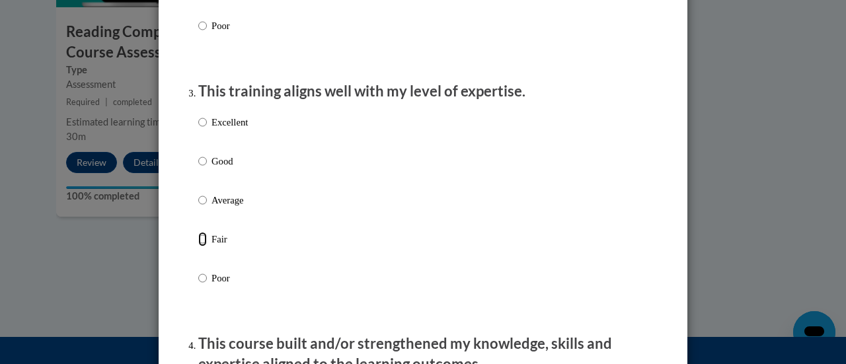
click at [198, 247] on input "Fair" at bounding box center [202, 239] width 9 height 15
radio input "true"
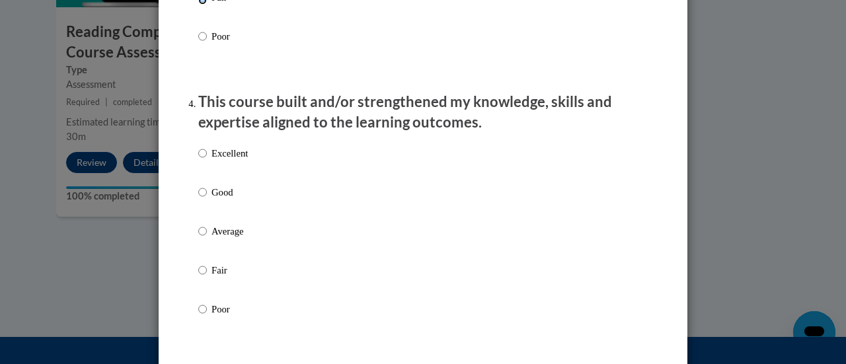
scroll to position [875, 0]
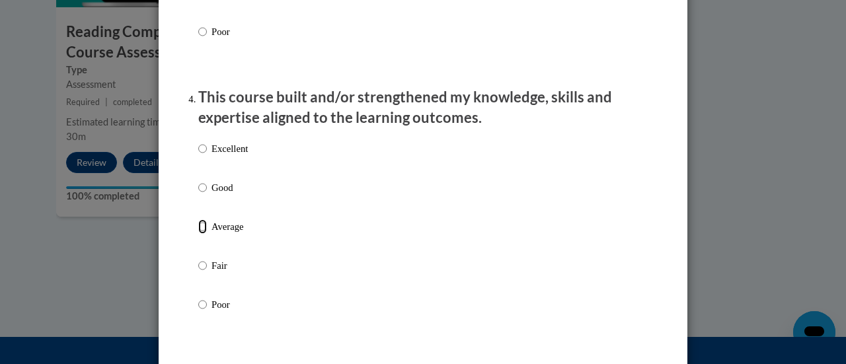
click at [201, 234] on input "Average" at bounding box center [202, 226] width 9 height 15
radio input "true"
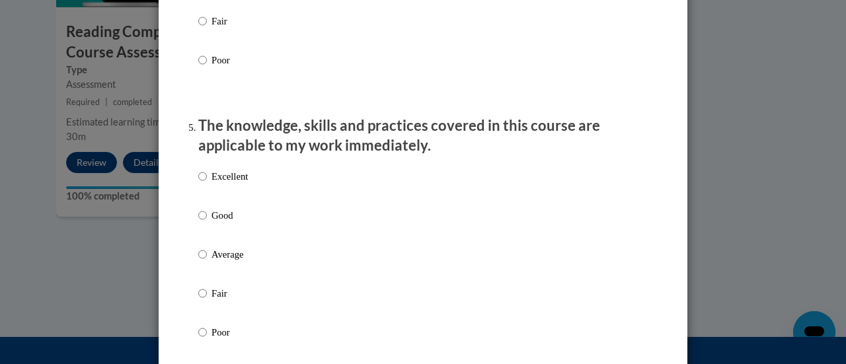
scroll to position [1143, 0]
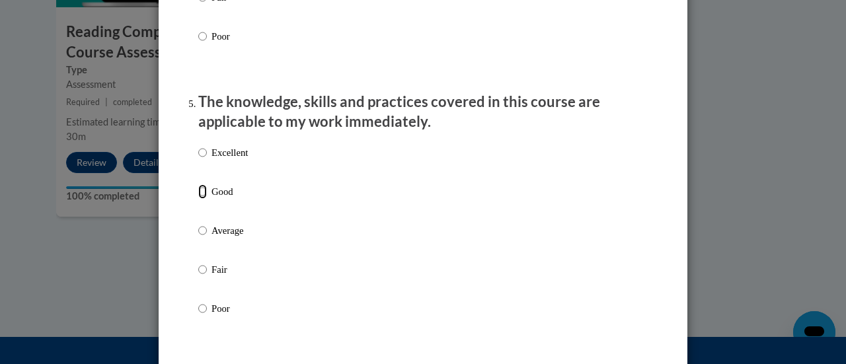
click at [198, 199] on input "Good" at bounding box center [202, 191] width 9 height 15
radio input "true"
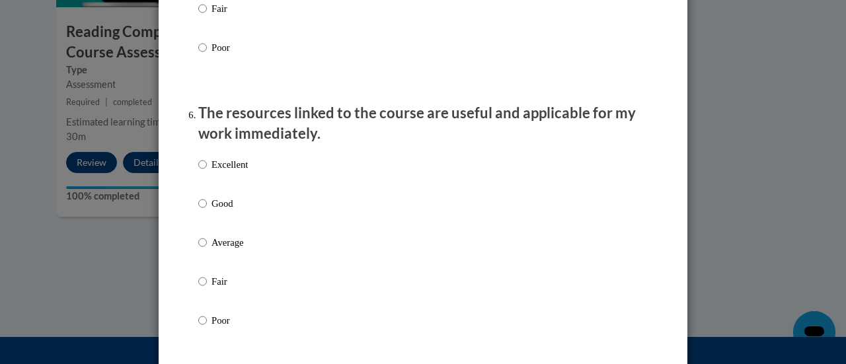
scroll to position [1405, 0]
click at [198, 210] on input "Good" at bounding box center [202, 203] width 9 height 15
radio input "true"
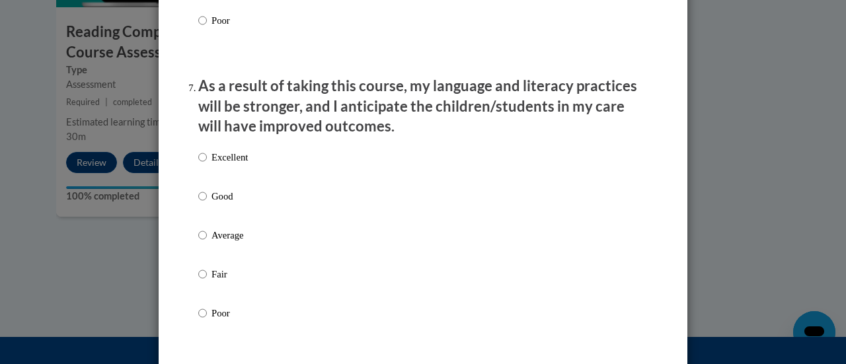
scroll to position [1706, 0]
click at [198, 202] on input "Good" at bounding box center [202, 195] width 9 height 15
radio input "true"
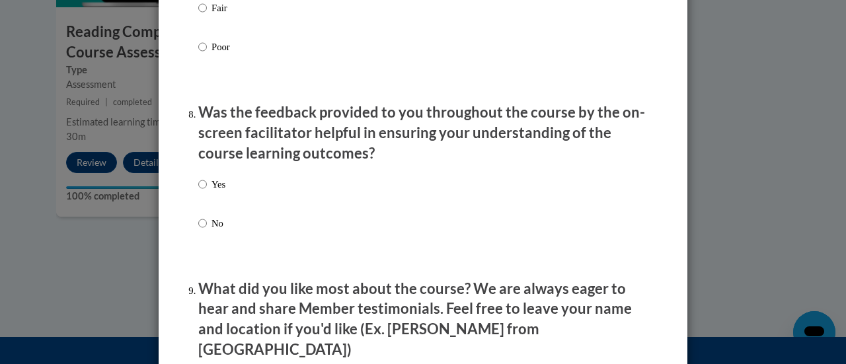
scroll to position [1973, 0]
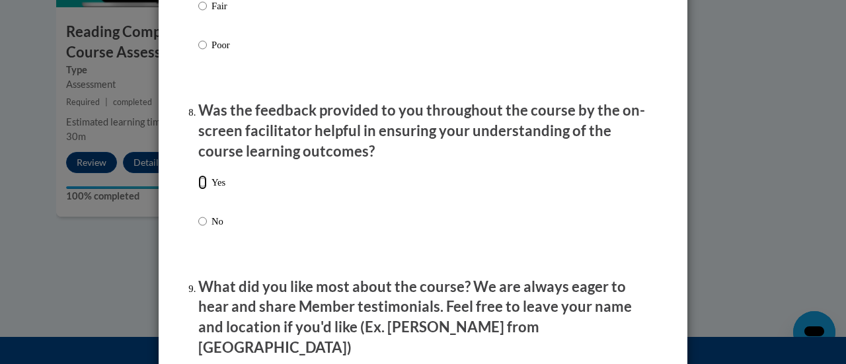
click at [198, 190] on input "Yes" at bounding box center [202, 182] width 9 height 15
radio input "true"
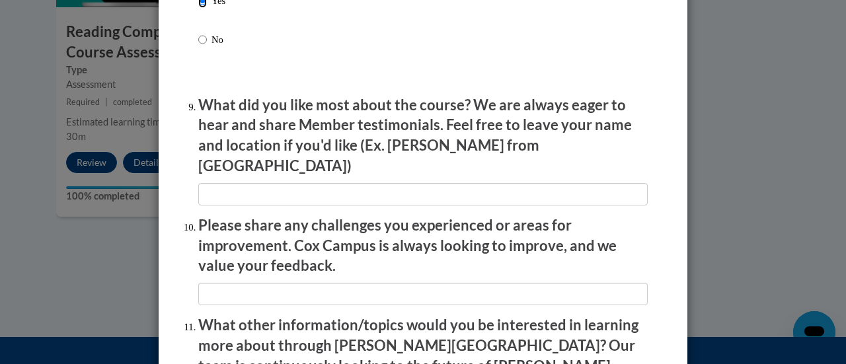
scroll to position [2159, 0]
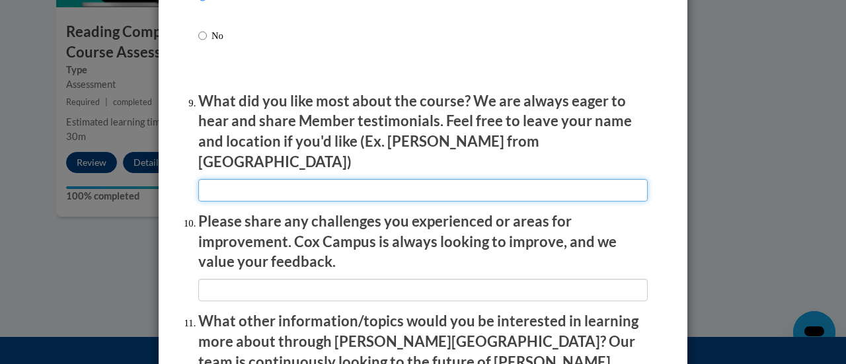
click at [296, 182] on input "textbox" at bounding box center [423, 190] width 450 height 22
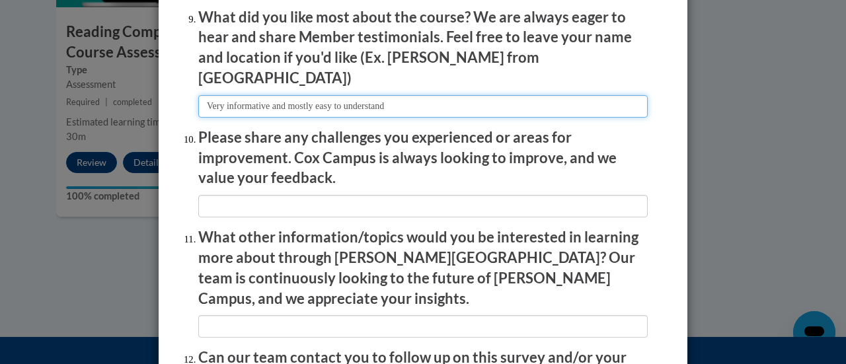
scroll to position [2243, 0]
type input "Very informative and mostly easy to understand"
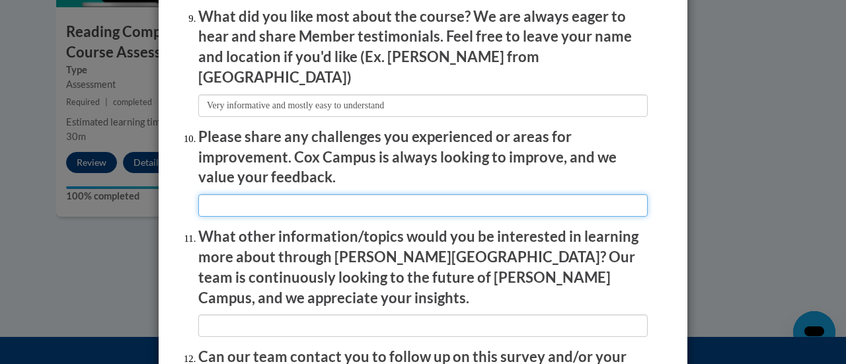
click at [259, 200] on input "textbox" at bounding box center [423, 205] width 450 height 22
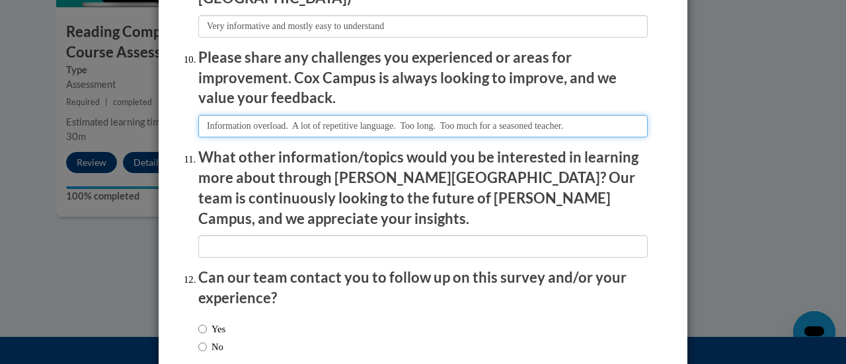
scroll to position [2385, 0]
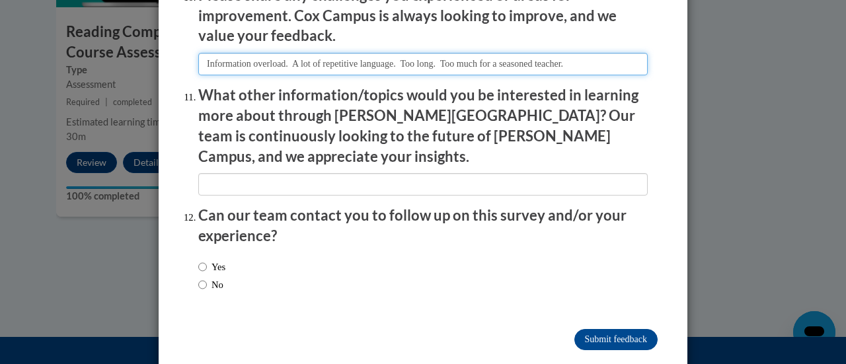
type input "Information overload. A lot of repetitive language. Too long. Too much for a se…"
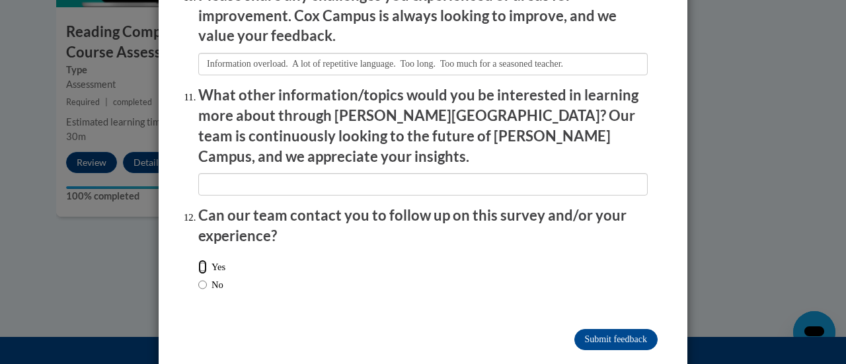
click at [198, 260] on input "Yes" at bounding box center [202, 267] width 9 height 15
radio input "true"
click at [585, 329] on input "Submit feedback" at bounding box center [616, 339] width 83 height 21
click at [585, 329] on input "Submitting" at bounding box center [616, 339] width 83 height 21
click at [587, 329] on input "Submitting" at bounding box center [616, 339] width 83 height 21
